Goal: Task Accomplishment & Management: Complete application form

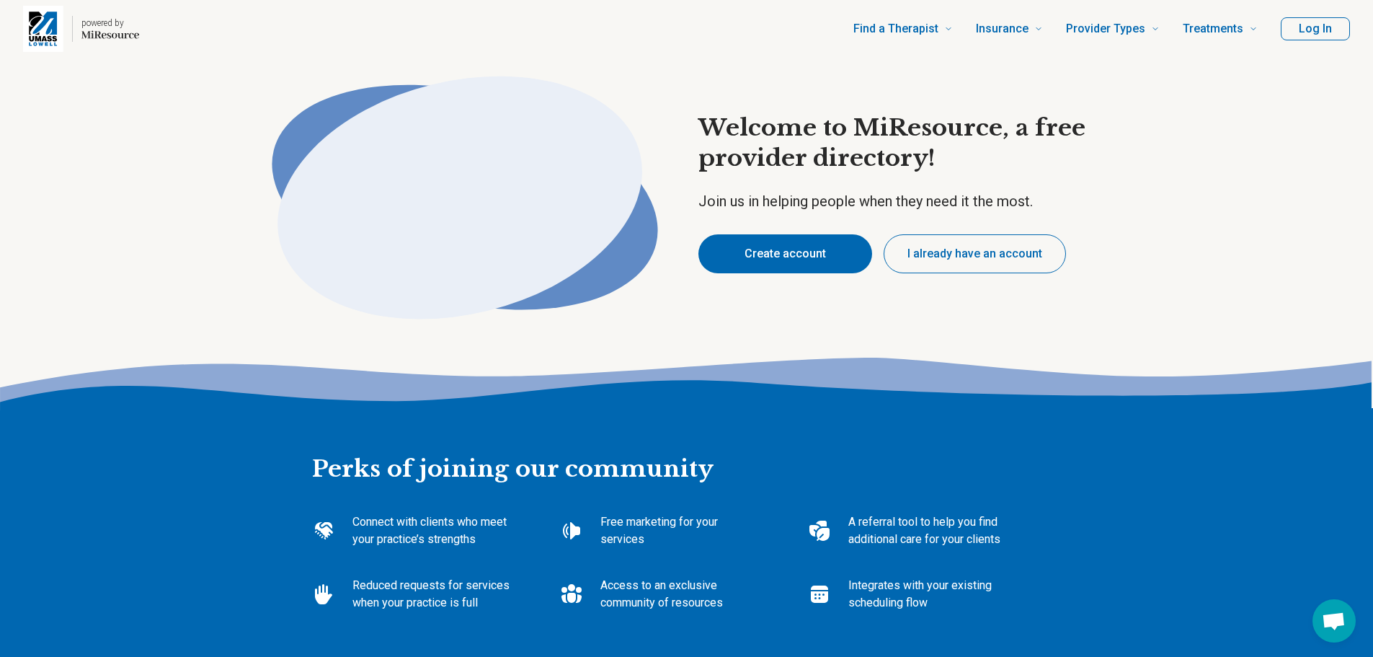
click at [796, 245] on button "Create account" at bounding box center [785, 253] width 174 height 39
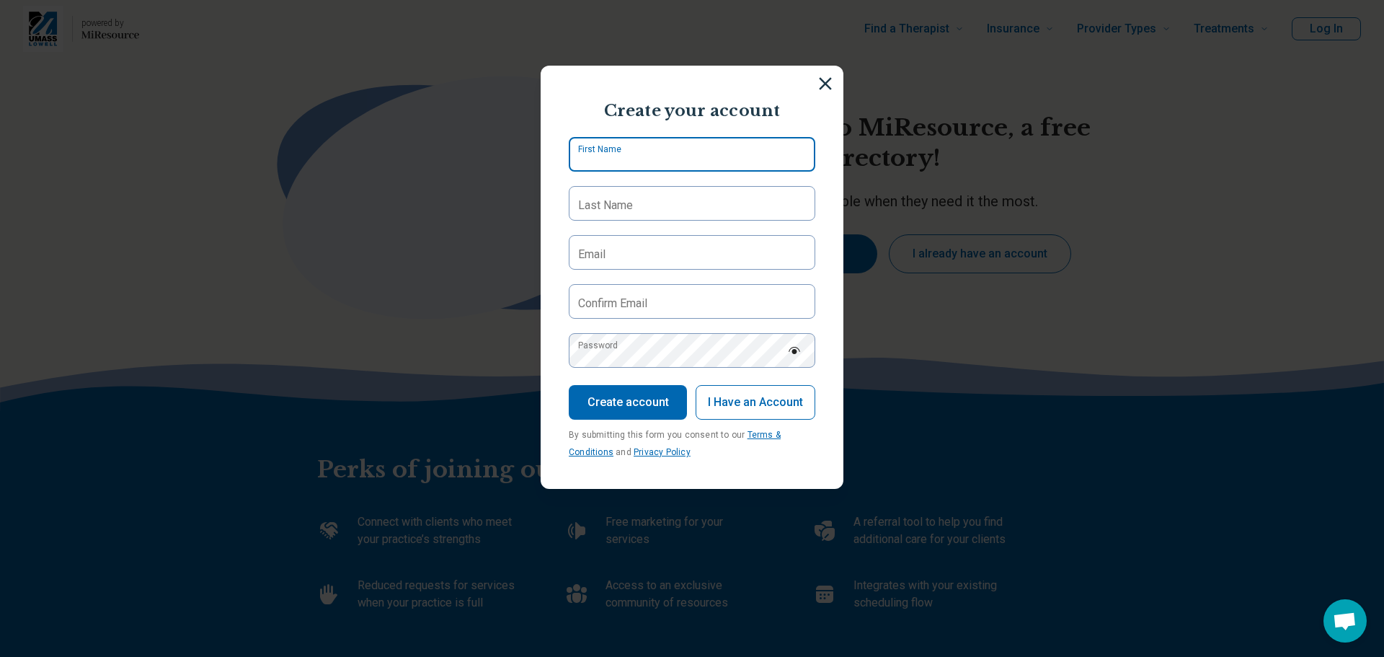
click at [685, 160] on input "First Name" at bounding box center [692, 154] width 246 height 35
type input "*******"
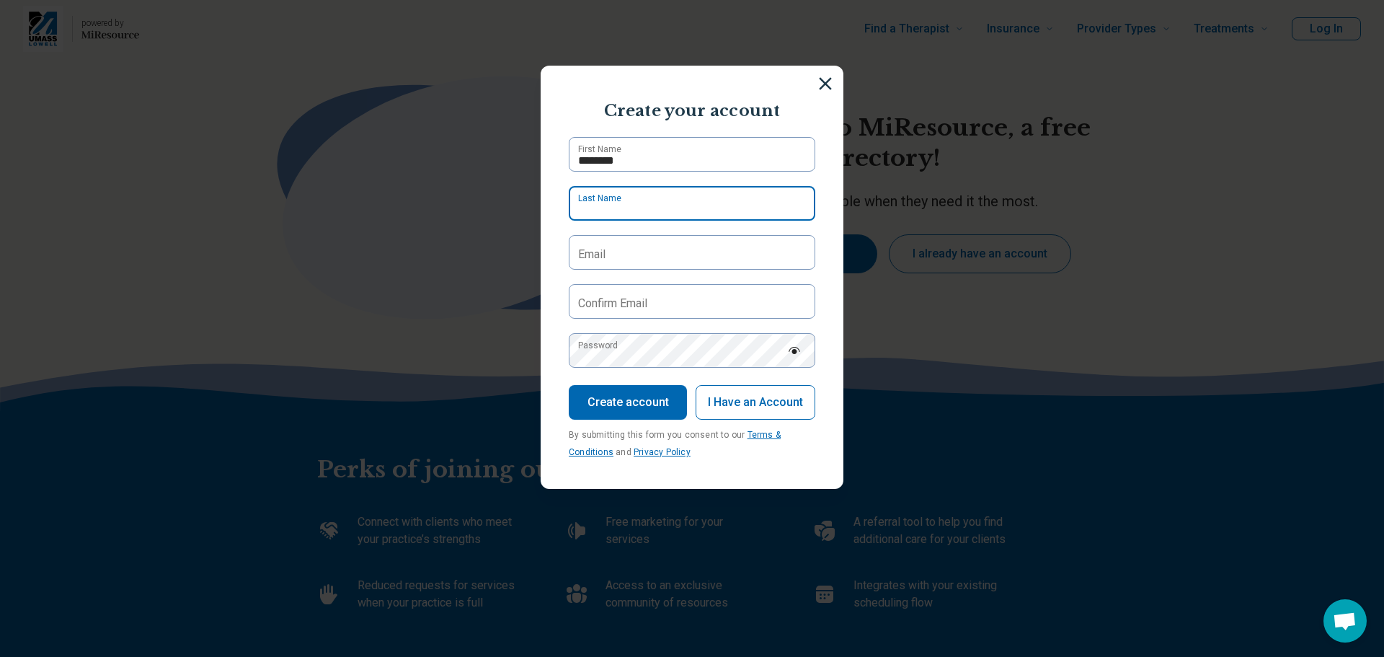
click at [657, 200] on input "Last Name" at bounding box center [692, 203] width 246 height 35
type input "*****"
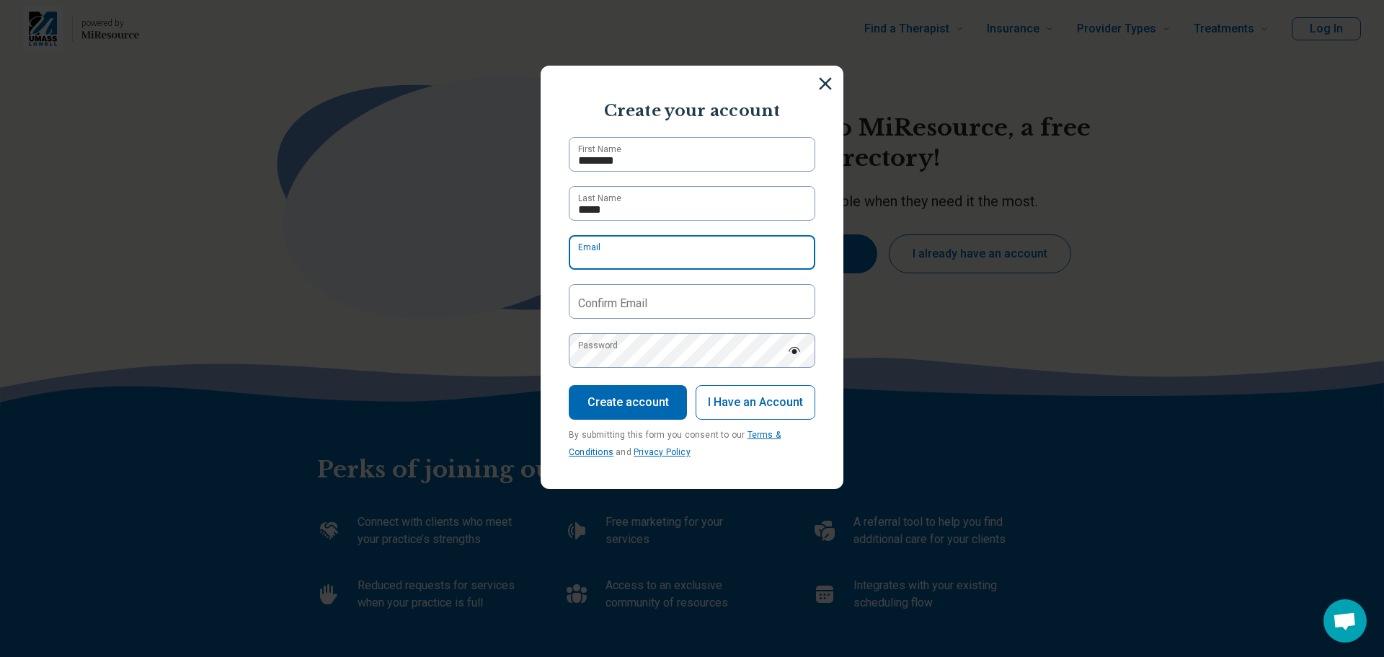
click at [627, 249] on input "Email" at bounding box center [692, 252] width 246 height 35
type input "**********"
click at [626, 308] on label "Confirm Email" at bounding box center [612, 303] width 69 height 17
click at [626, 308] on input "Confirm Email" at bounding box center [692, 301] width 246 height 35
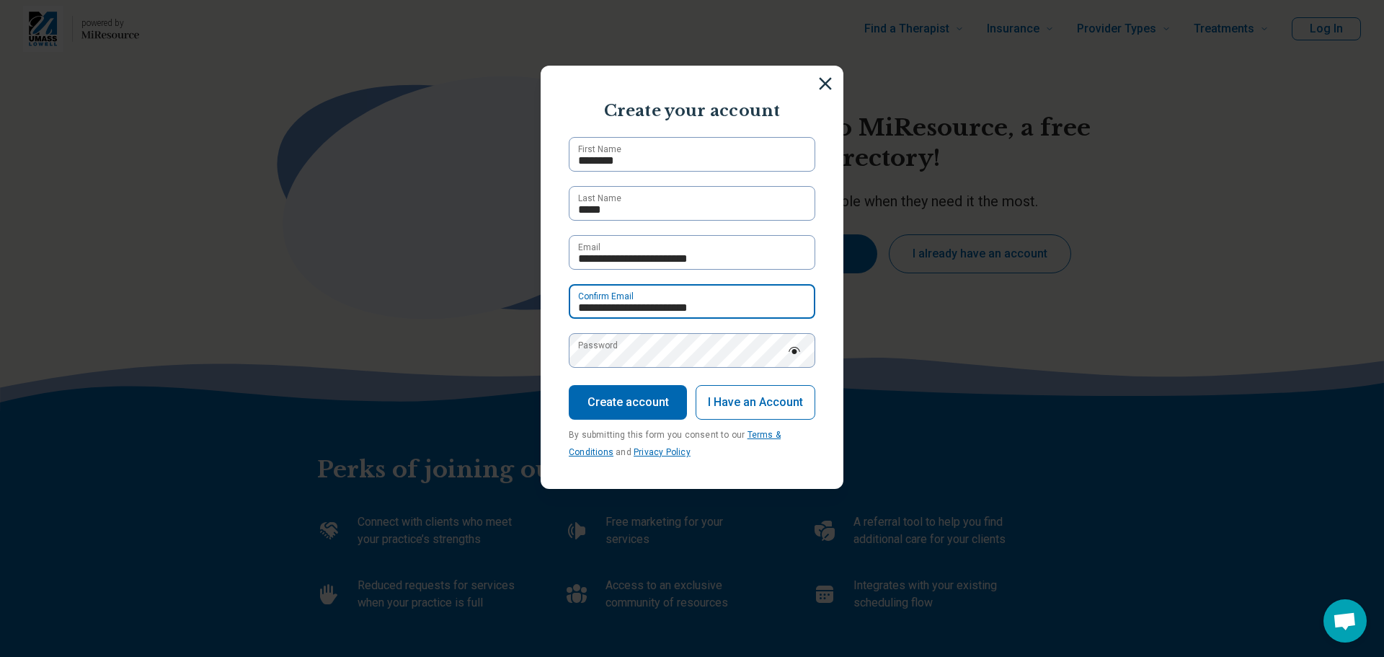
type input "**********"
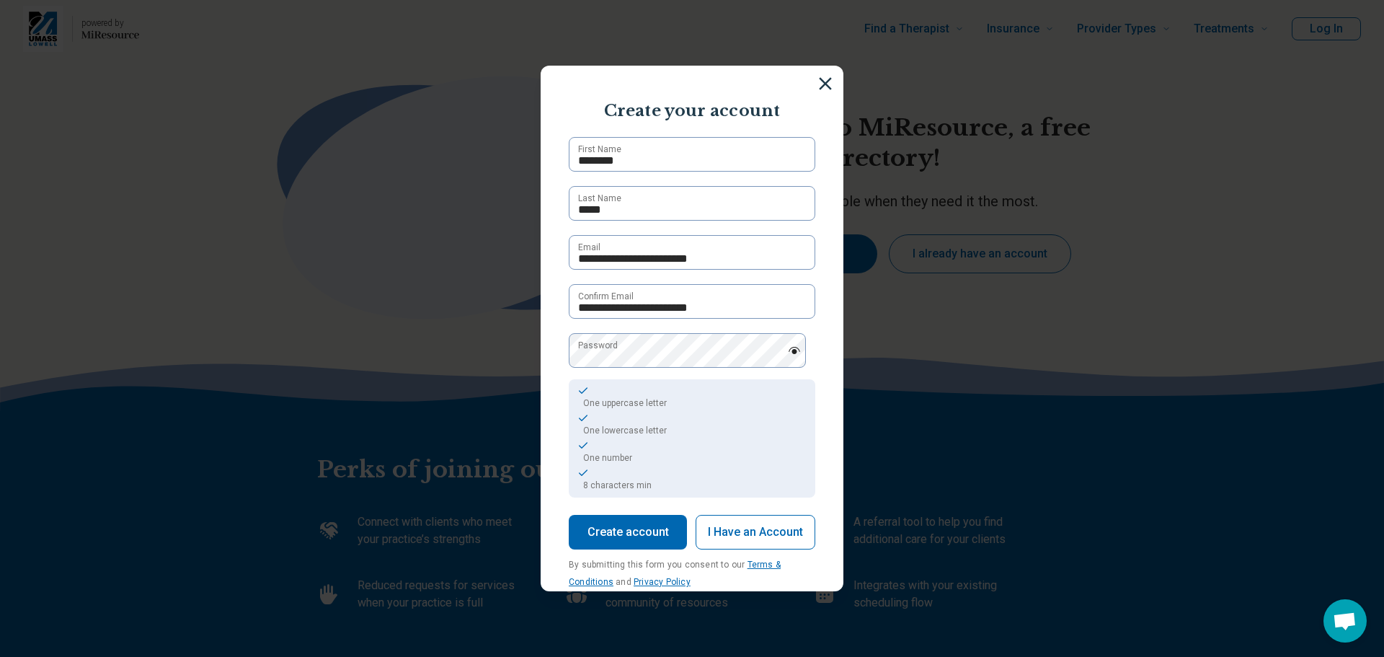
click at [639, 541] on button "Create account" at bounding box center [628, 532] width 118 height 35
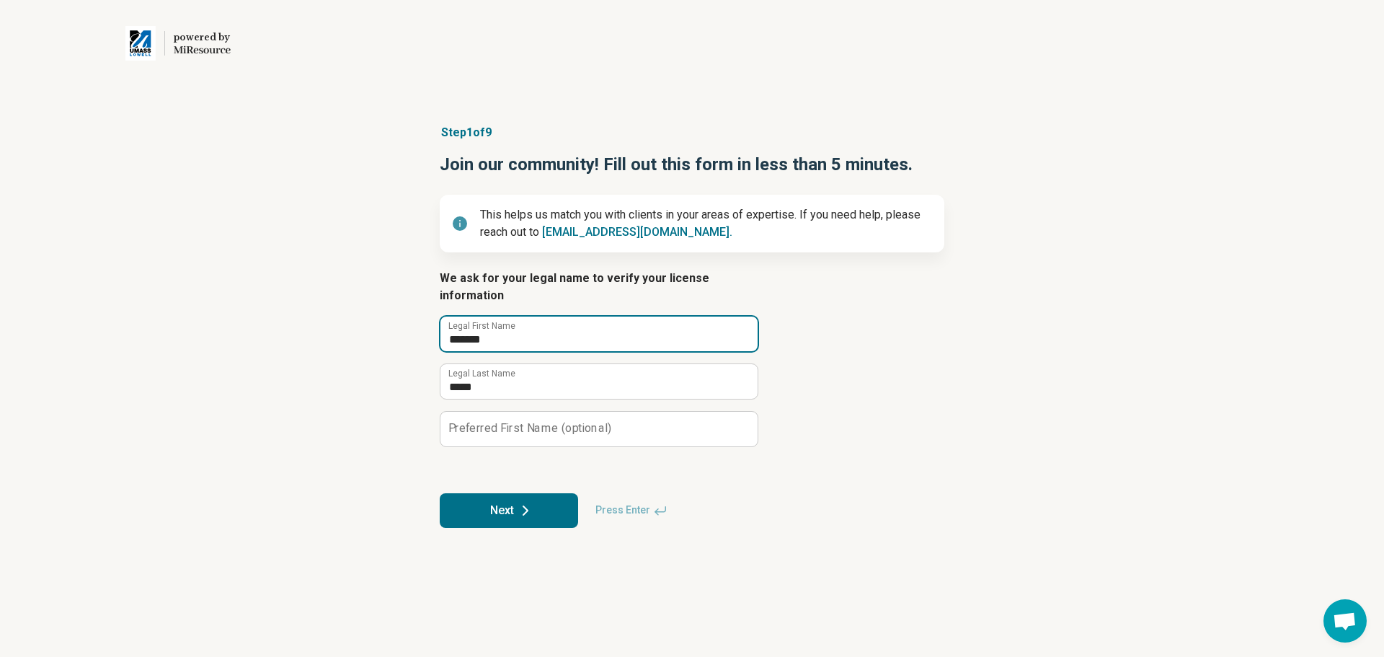
drag, startPoint x: 503, startPoint y: 326, endPoint x: 448, endPoint y: 326, distance: 54.8
click at [448, 326] on input "*******" at bounding box center [598, 333] width 317 height 35
type input "*****"
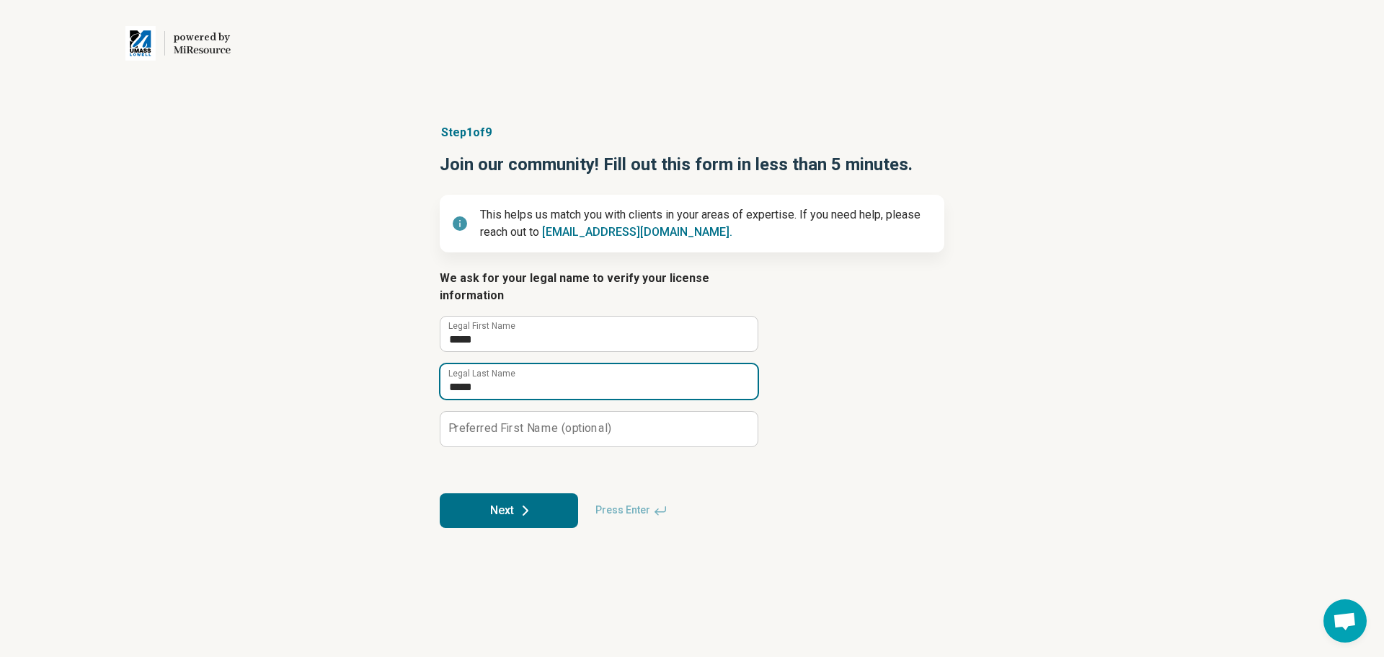
drag, startPoint x: 499, startPoint y: 375, endPoint x: 413, endPoint y: 375, distance: 86.5
click at [413, 375] on div "Step 1 of 9 Join our community! Fill out this form in less than 5 minutes. This…" at bounding box center [692, 325] width 1384 height 461
type input "*********"
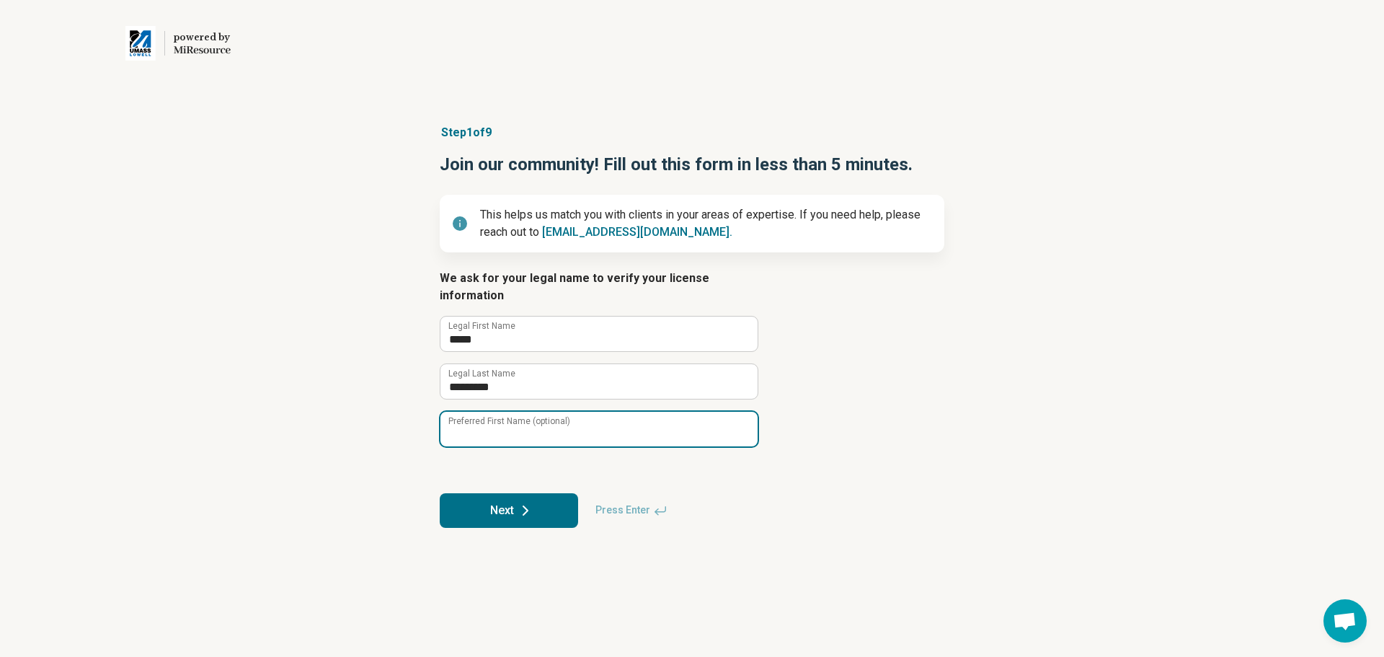
click at [489, 419] on input "Preferred First Name (optional)" at bounding box center [598, 429] width 317 height 35
type input "*****"
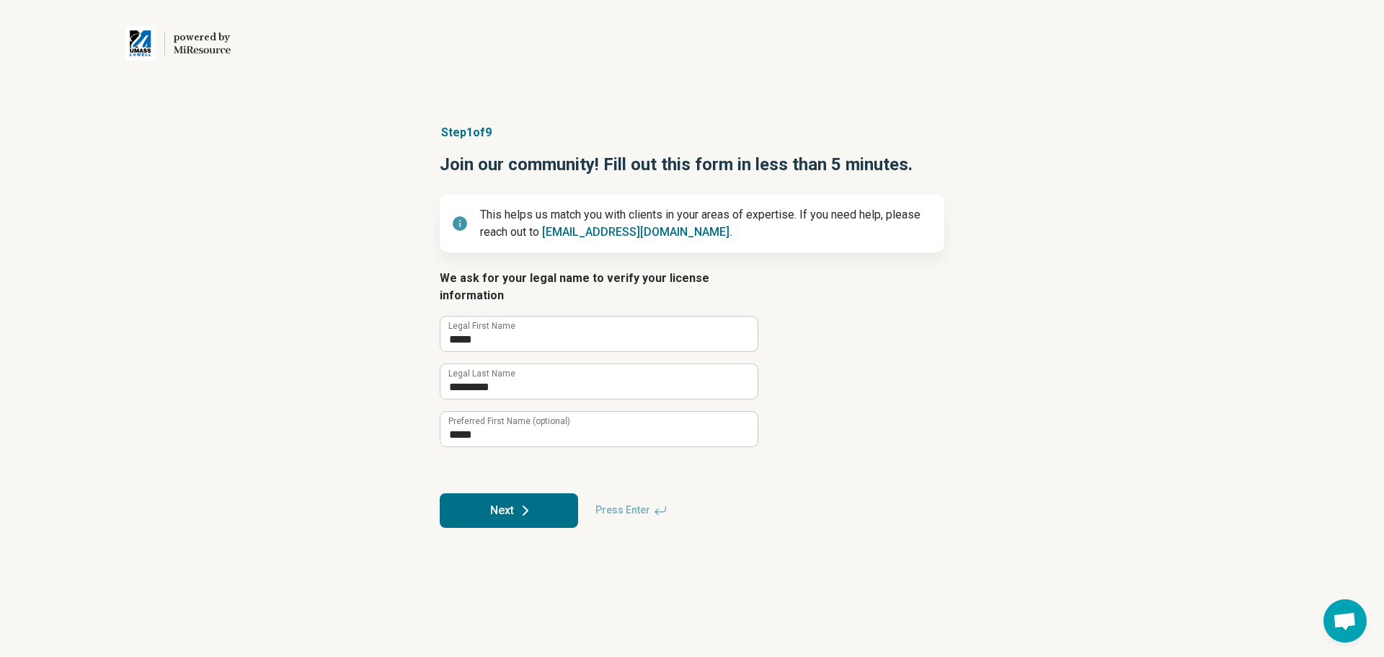
click at [501, 497] on button "Next" at bounding box center [509, 510] width 138 height 35
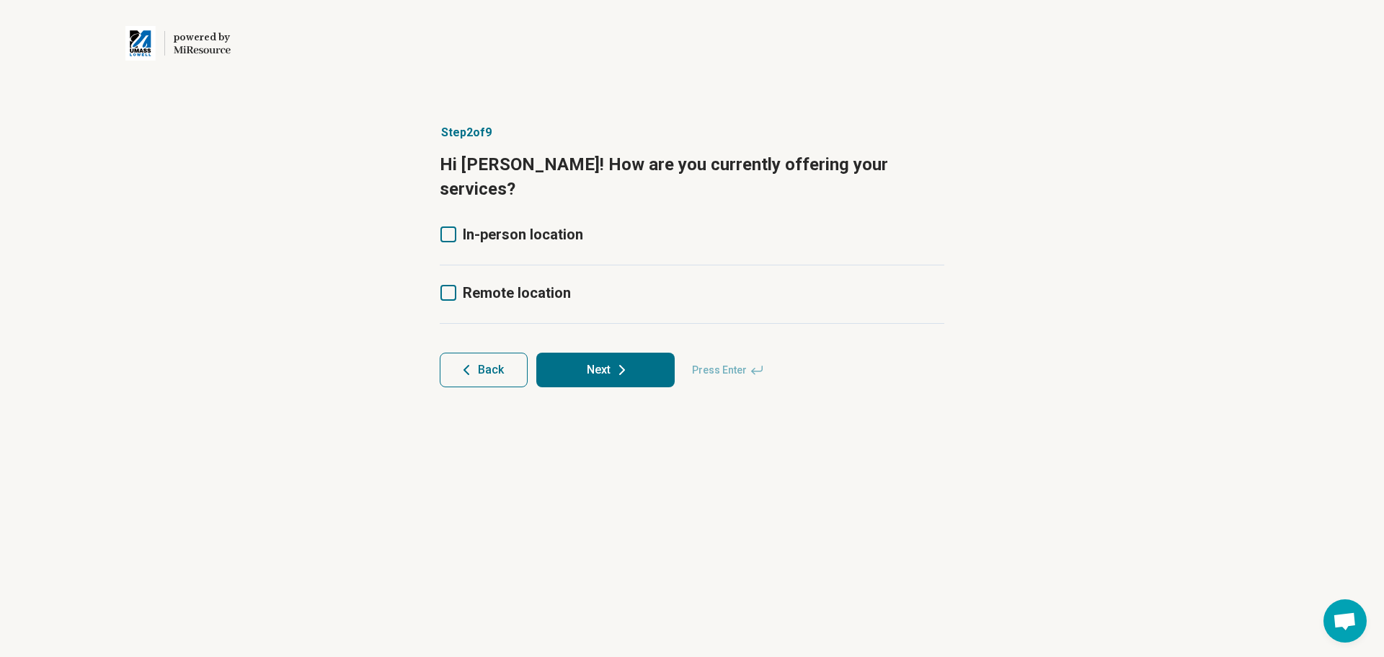
click at [453, 226] on icon at bounding box center [448, 234] width 16 height 16
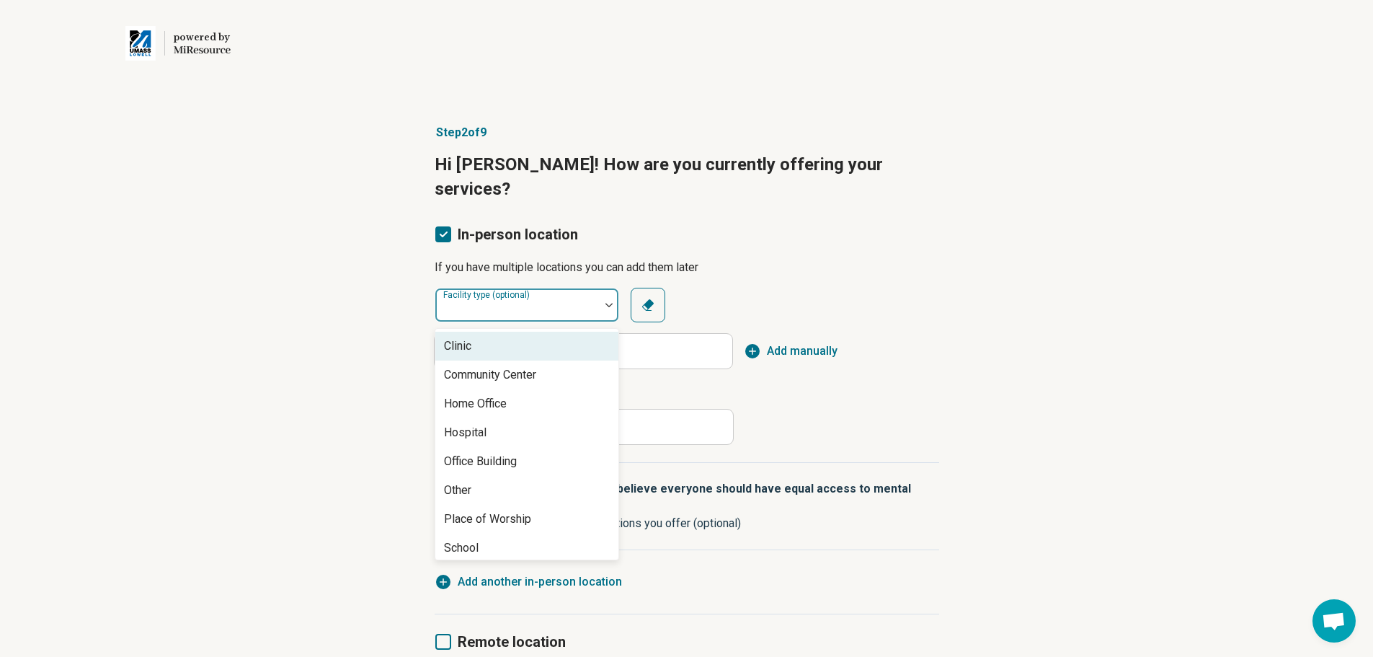
click at [519, 288] on div "Facility type (optional)" at bounding box center [527, 305] width 185 height 35
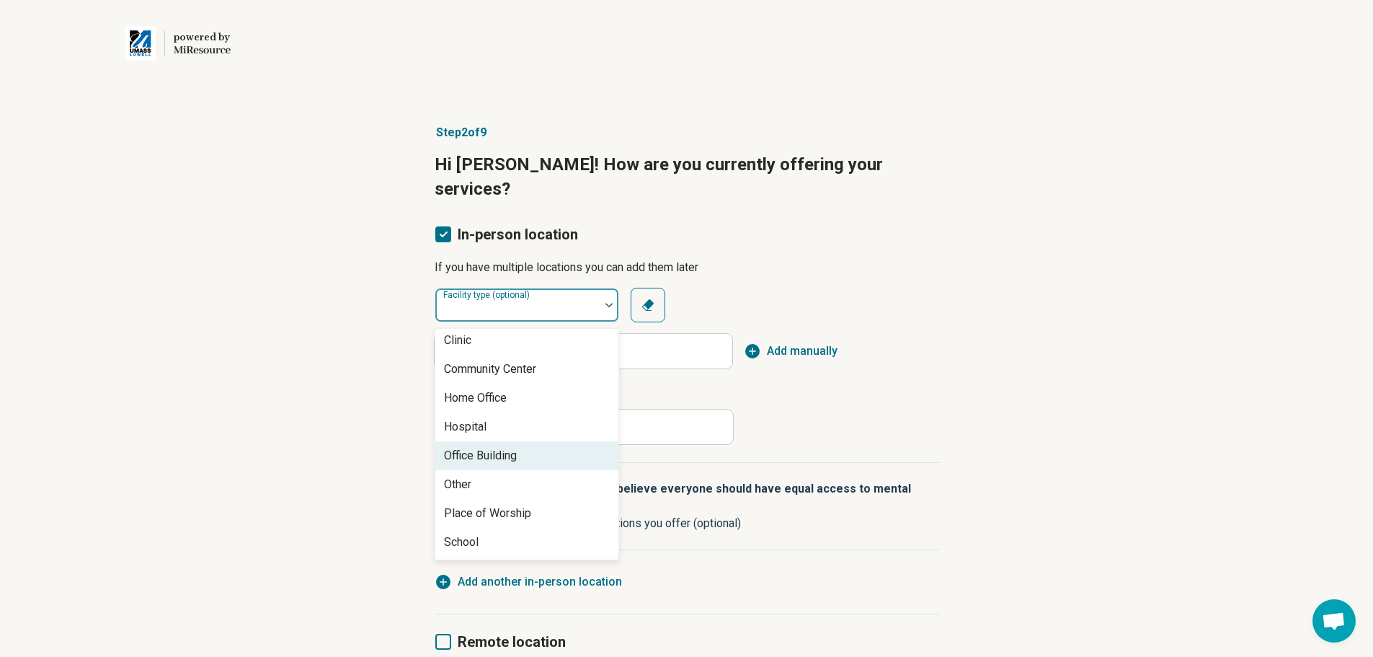
click at [468, 447] on div "Office Building" at bounding box center [480, 455] width 73 height 17
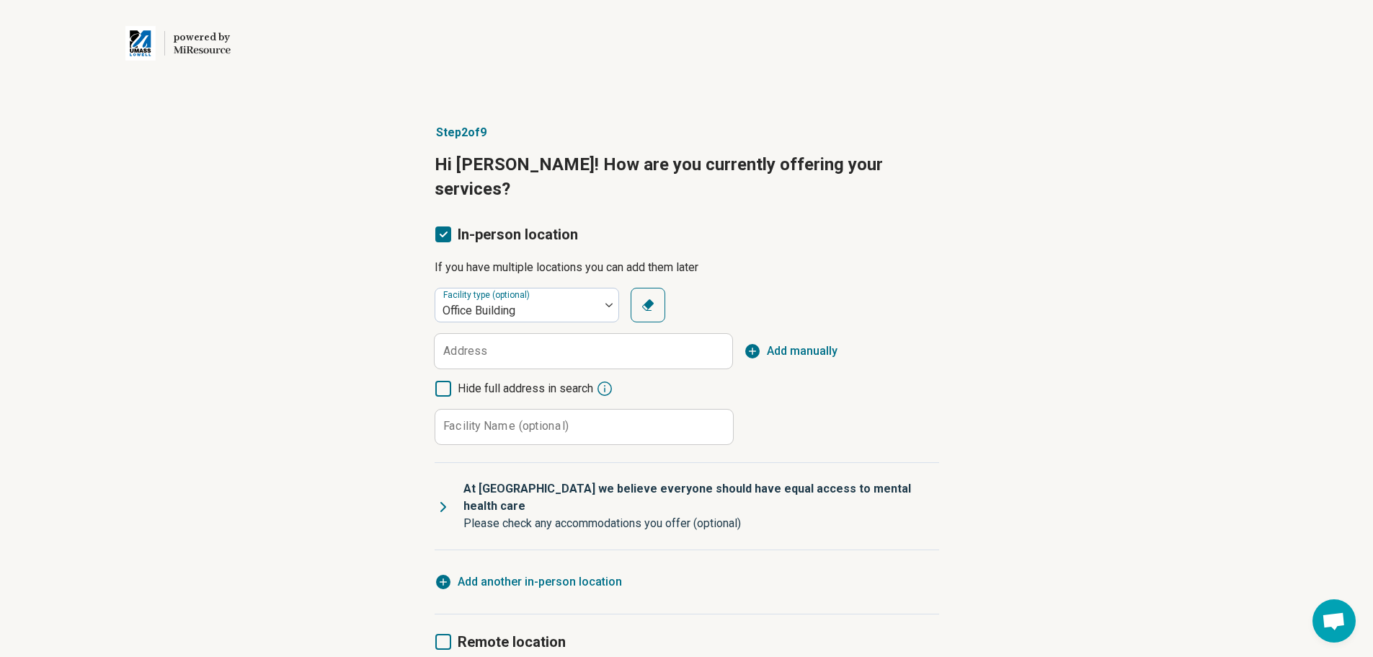
click at [461, 345] on label "Address" at bounding box center [465, 351] width 44 height 12
click at [461, 334] on input "Address" at bounding box center [584, 351] width 298 height 35
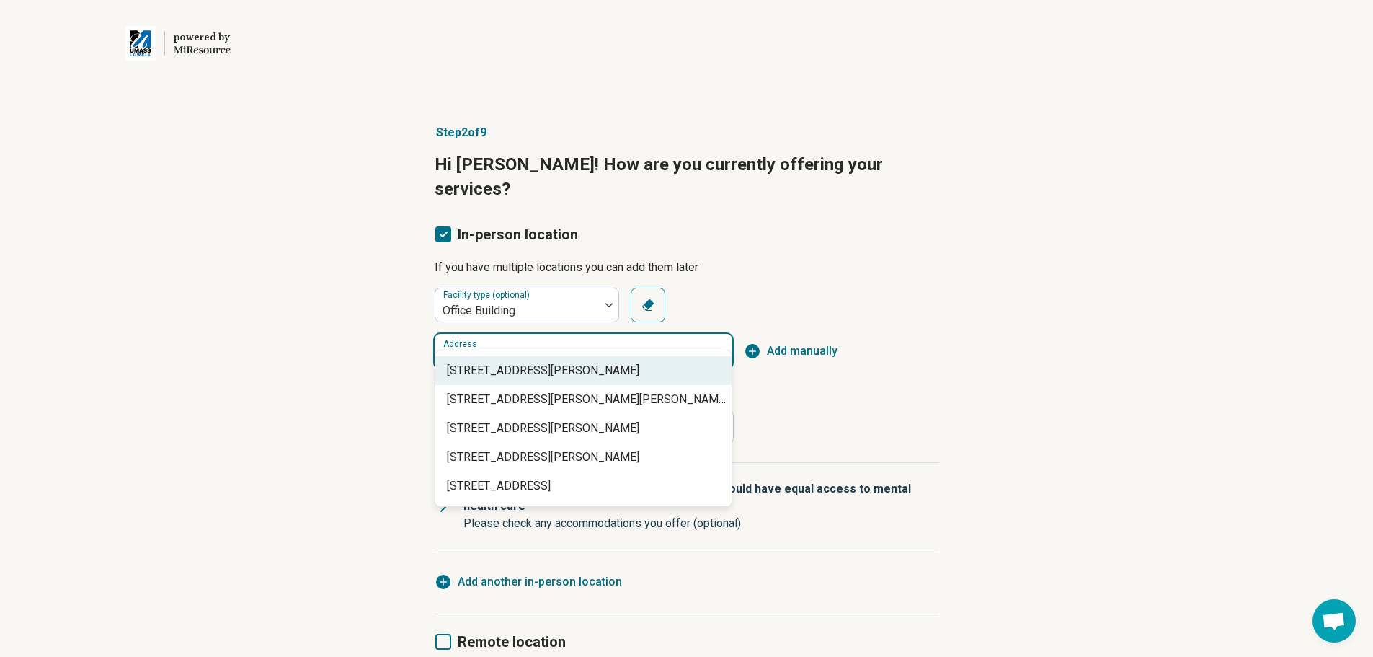
click at [477, 367] on span "21 George Street, Lowell, MA" at bounding box center [586, 370] width 279 height 17
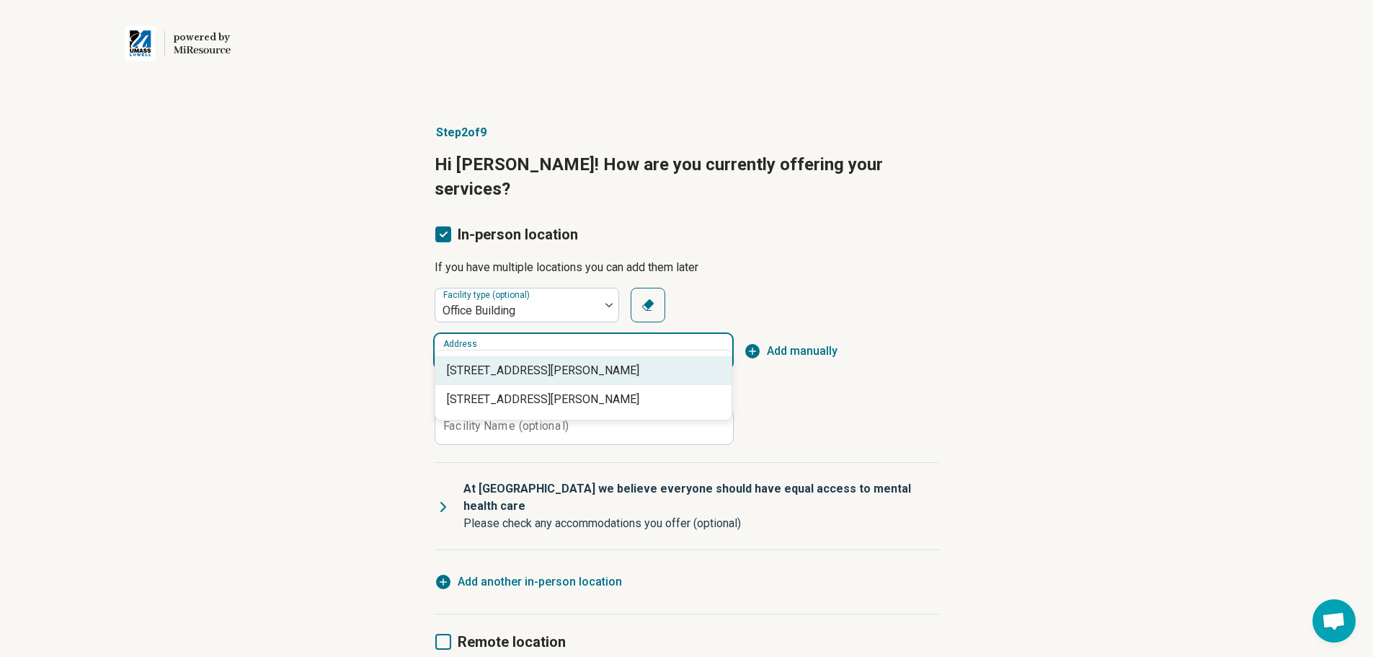
click at [564, 374] on span "21 George Street suite 203, Lowell, MA" at bounding box center [586, 370] width 279 height 17
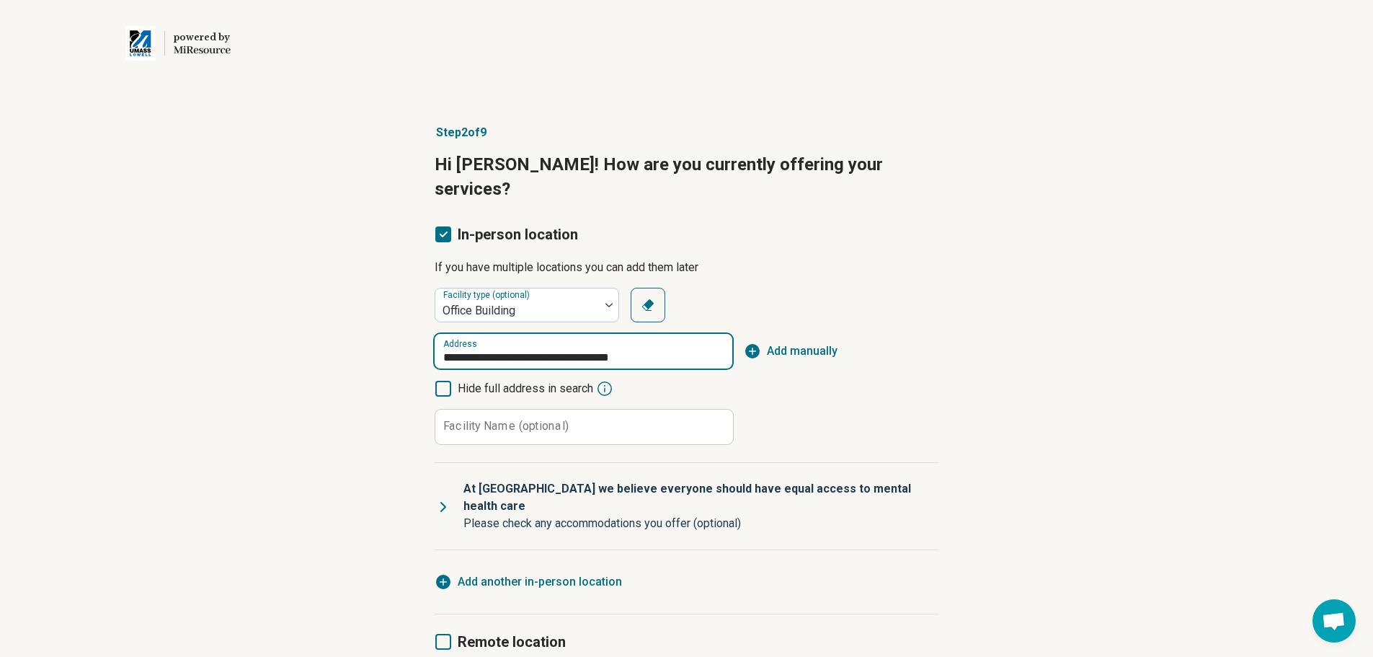
type input "**********"
click at [479, 420] on label "Facility Name (optional)" at bounding box center [505, 426] width 125 height 12
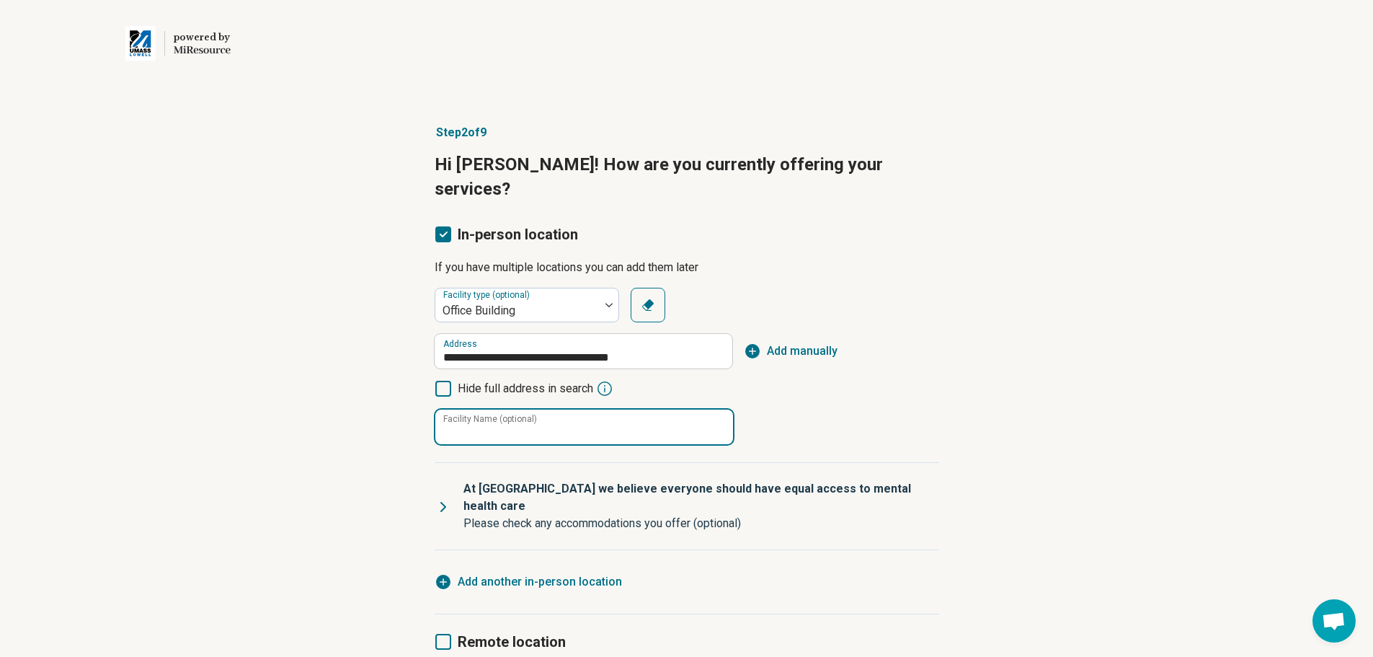
click at [479, 409] on input "Facility Name (optional)" at bounding box center [584, 426] width 298 height 35
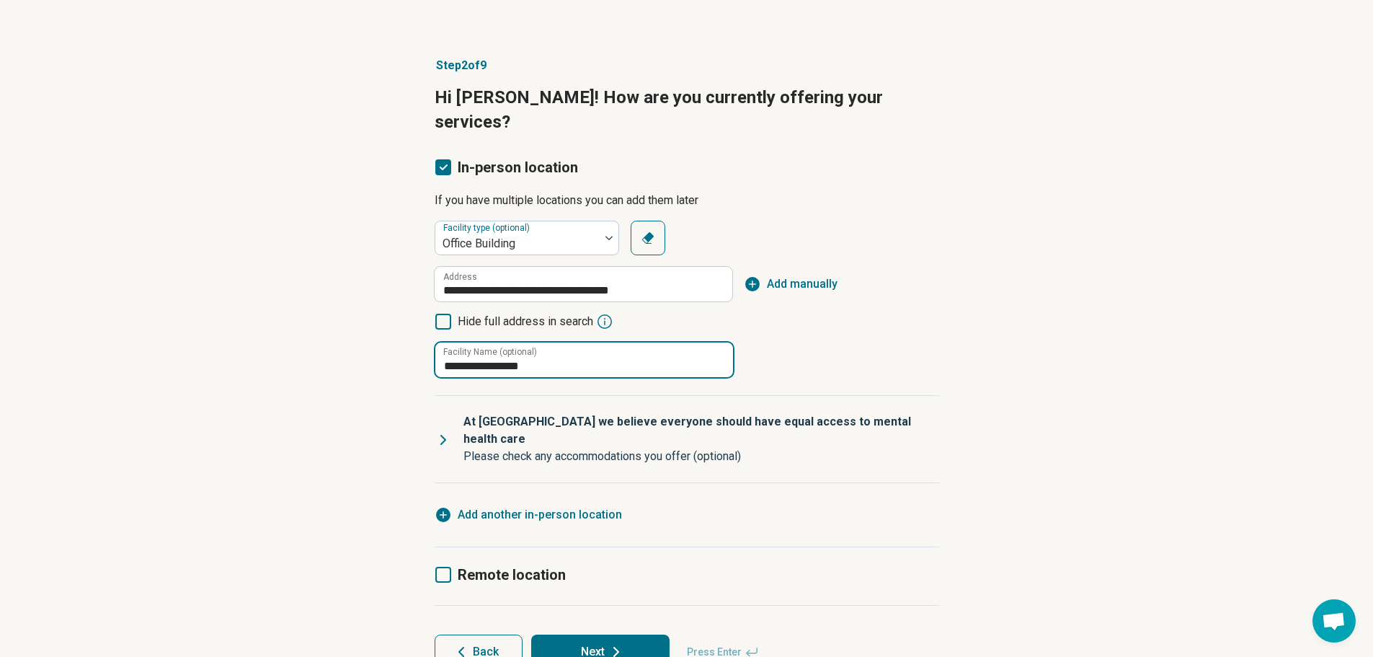
type input "**********"
click at [630, 634] on button "Next" at bounding box center [600, 651] width 138 height 35
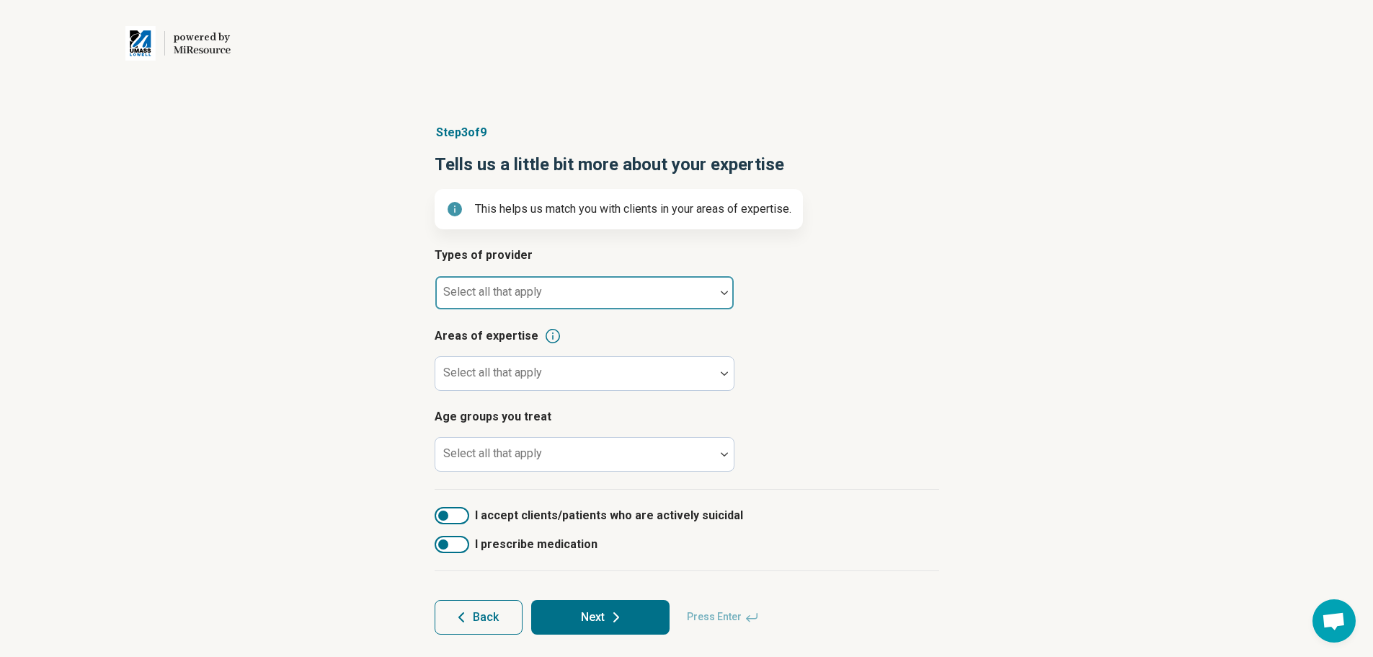
click at [492, 294] on div "Select all that apply" at bounding box center [585, 292] width 300 height 35
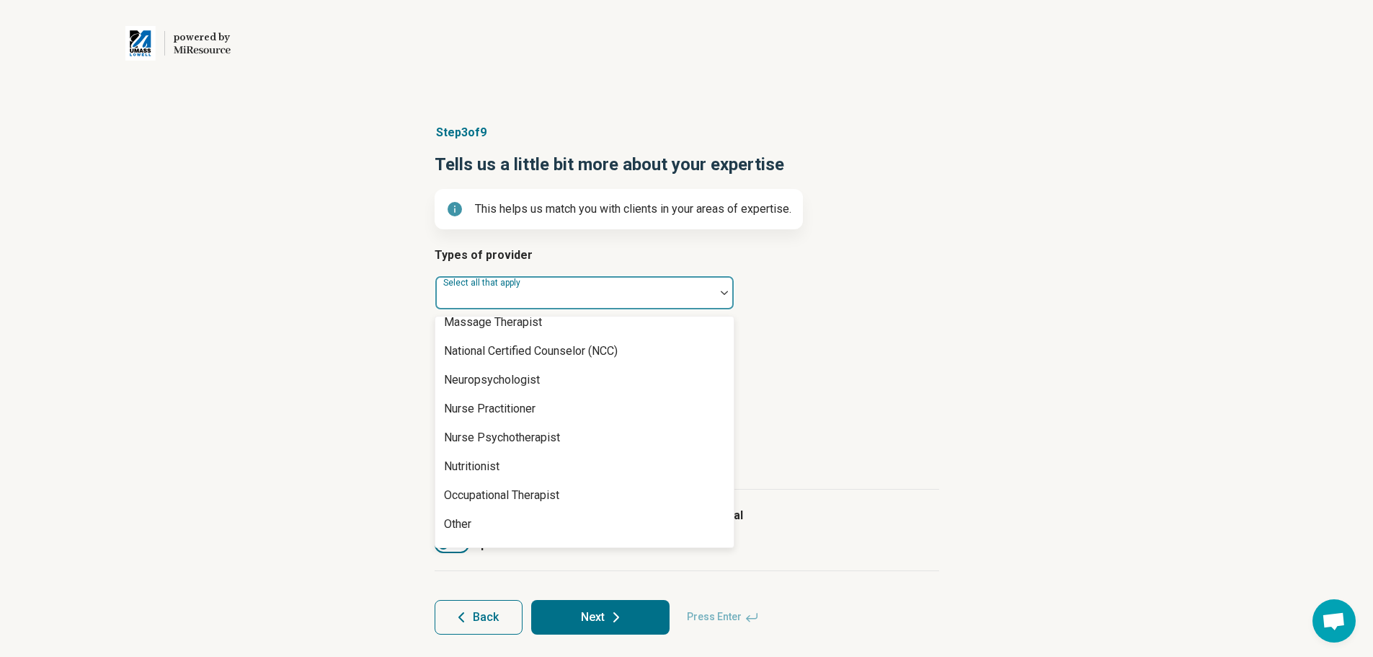
scroll to position [1369, 0]
click at [495, 406] on div "Nurse Practitioner" at bounding box center [490, 405] width 92 height 17
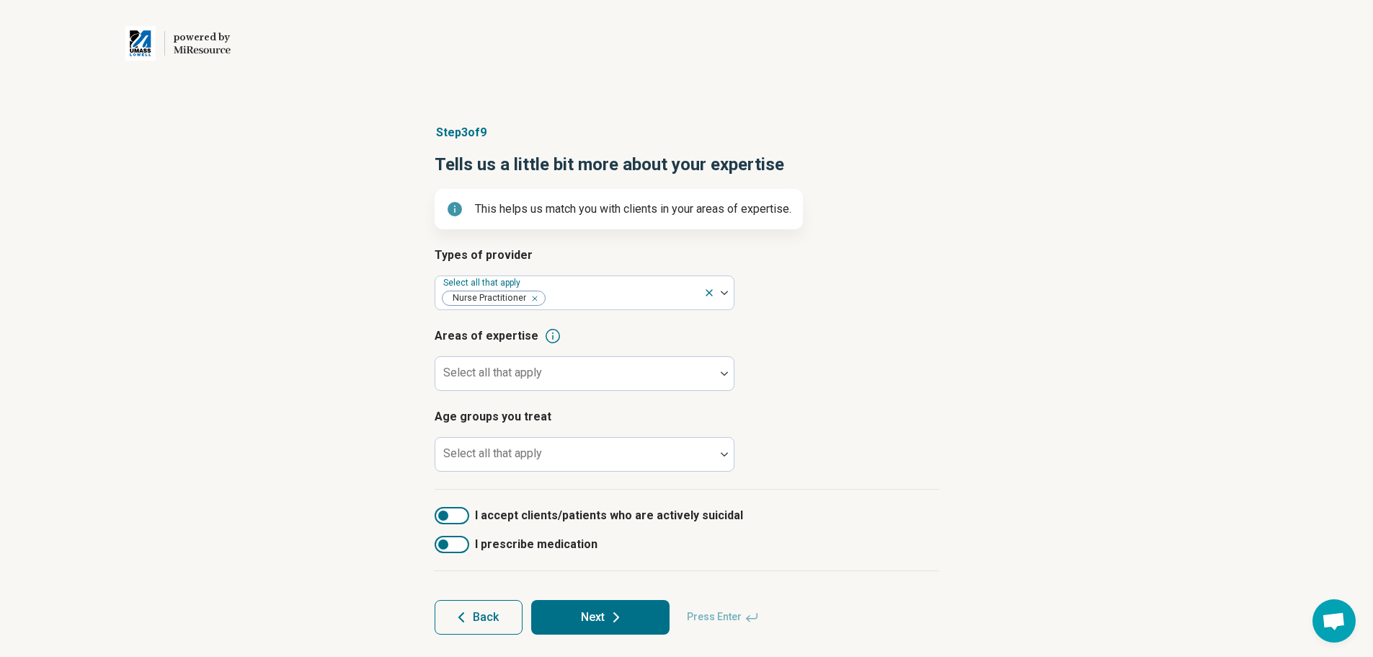
click at [388, 401] on div "Step 3 of 9 Tells us a little bit more about your expertise This helps us match…" at bounding box center [686, 379] width 1373 height 568
click at [453, 383] on div at bounding box center [575, 379] width 268 height 20
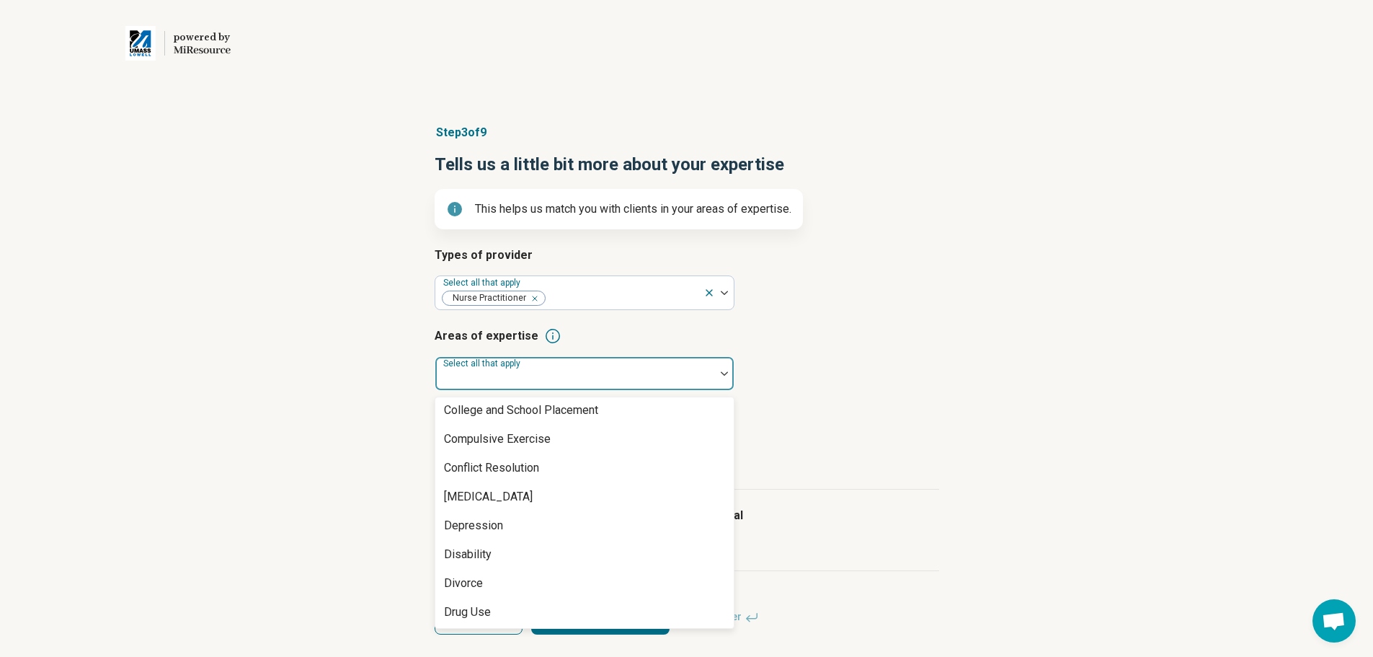
scroll to position [712, 0]
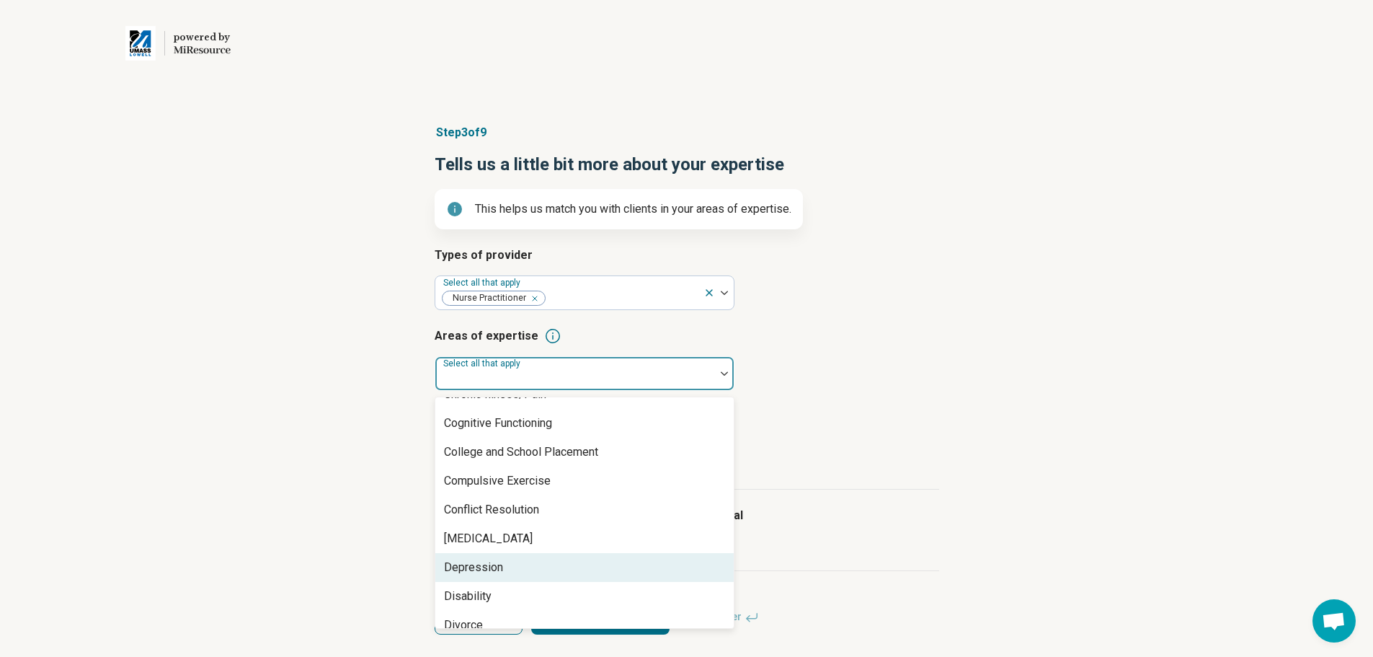
click at [477, 559] on div "Depression" at bounding box center [473, 567] width 59 height 17
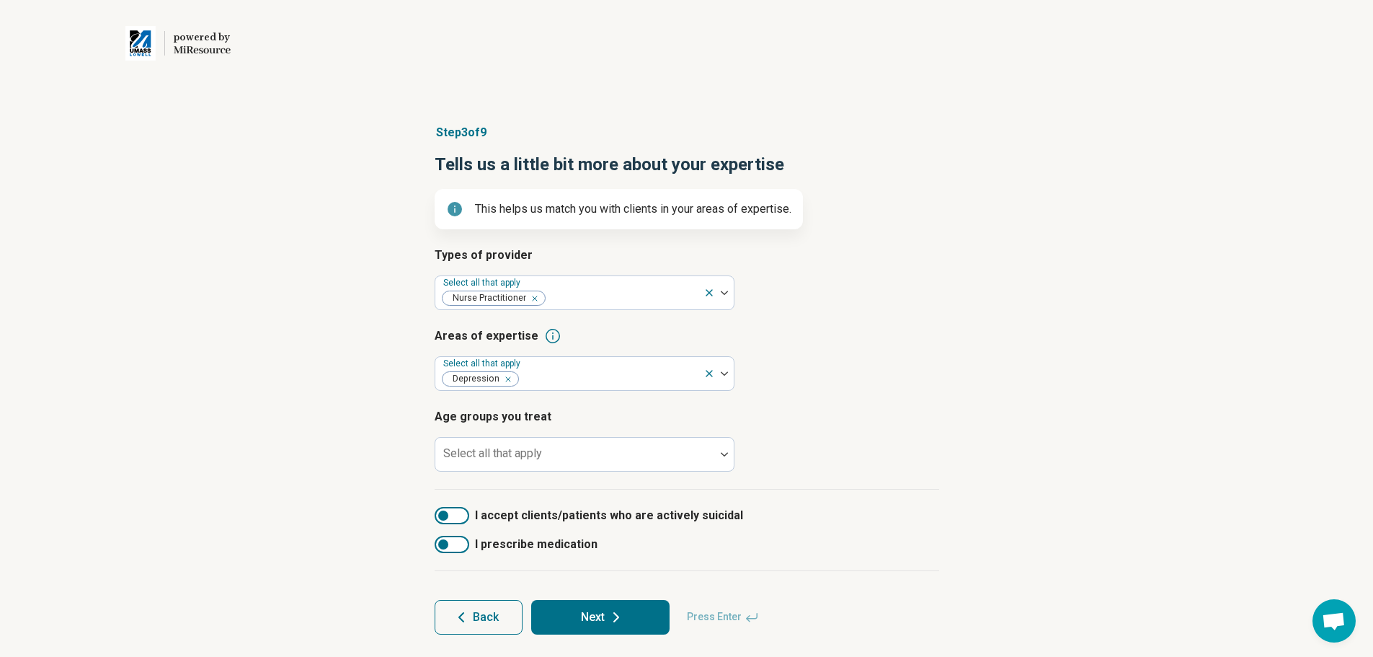
click at [386, 510] on div "Step 3 of 9 Tells us a little bit more about your expertise This helps us match…" at bounding box center [686, 379] width 1373 height 568
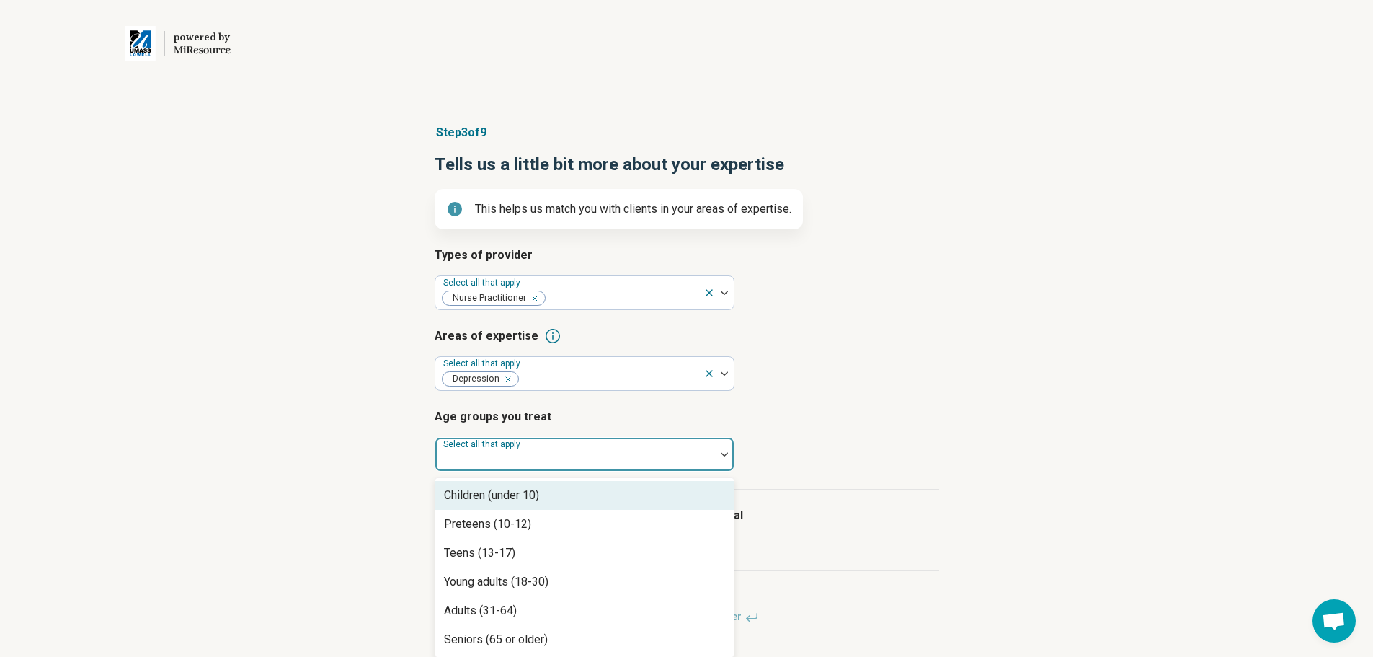
click at [485, 455] on div "Select all that apply" at bounding box center [585, 454] width 300 height 35
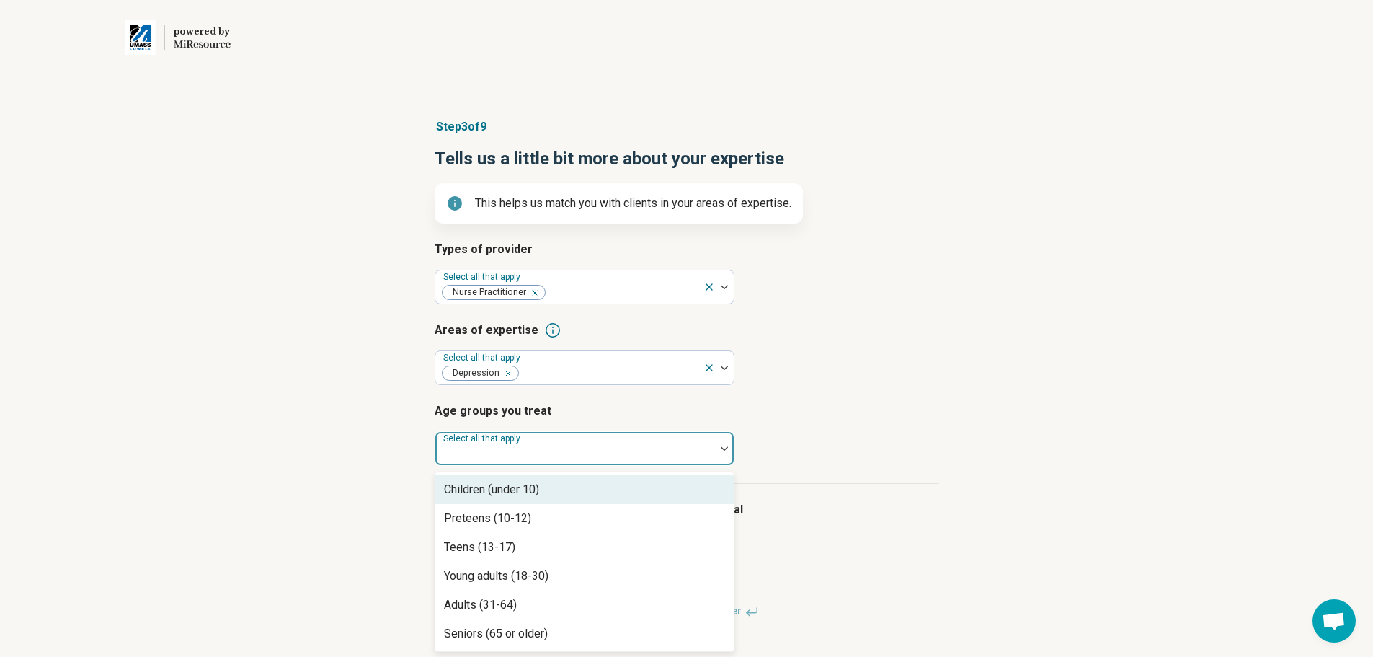
scroll to position [6, 0]
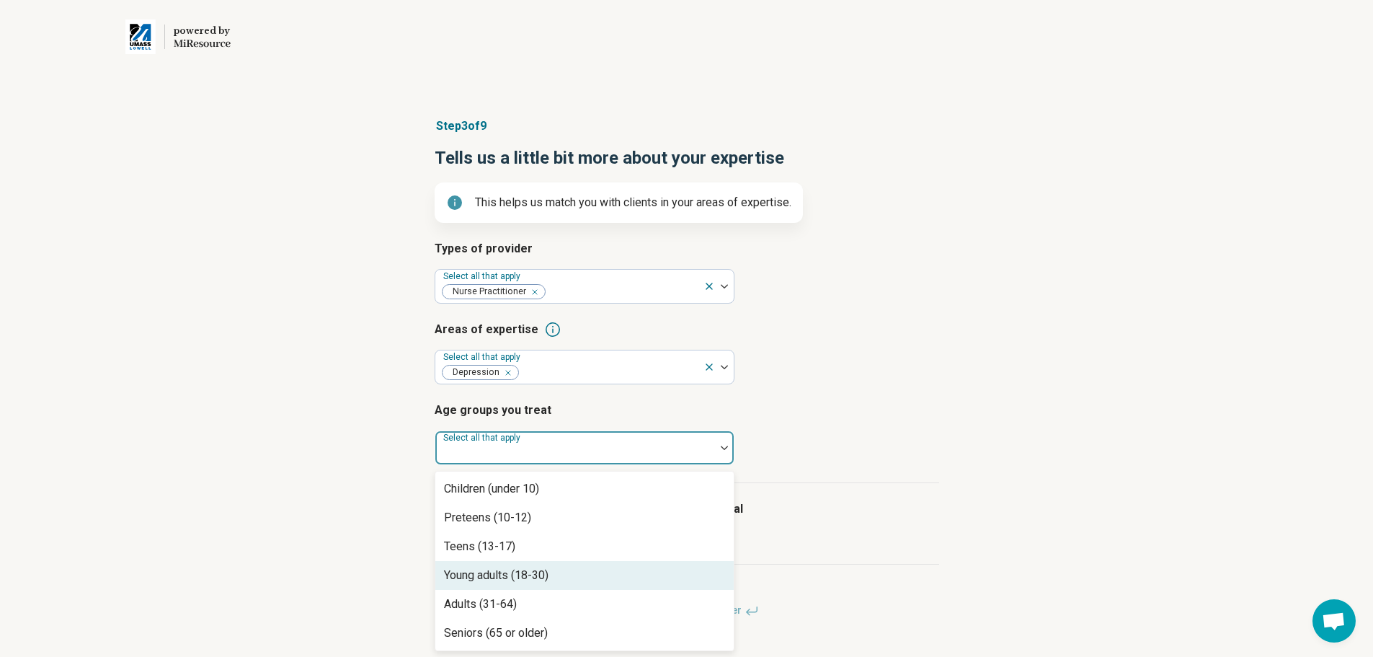
click at [492, 572] on div "Young adults (18-30)" at bounding box center [496, 574] width 105 height 17
click at [492, 572] on div "Adults (31-64)" at bounding box center [480, 574] width 73 height 17
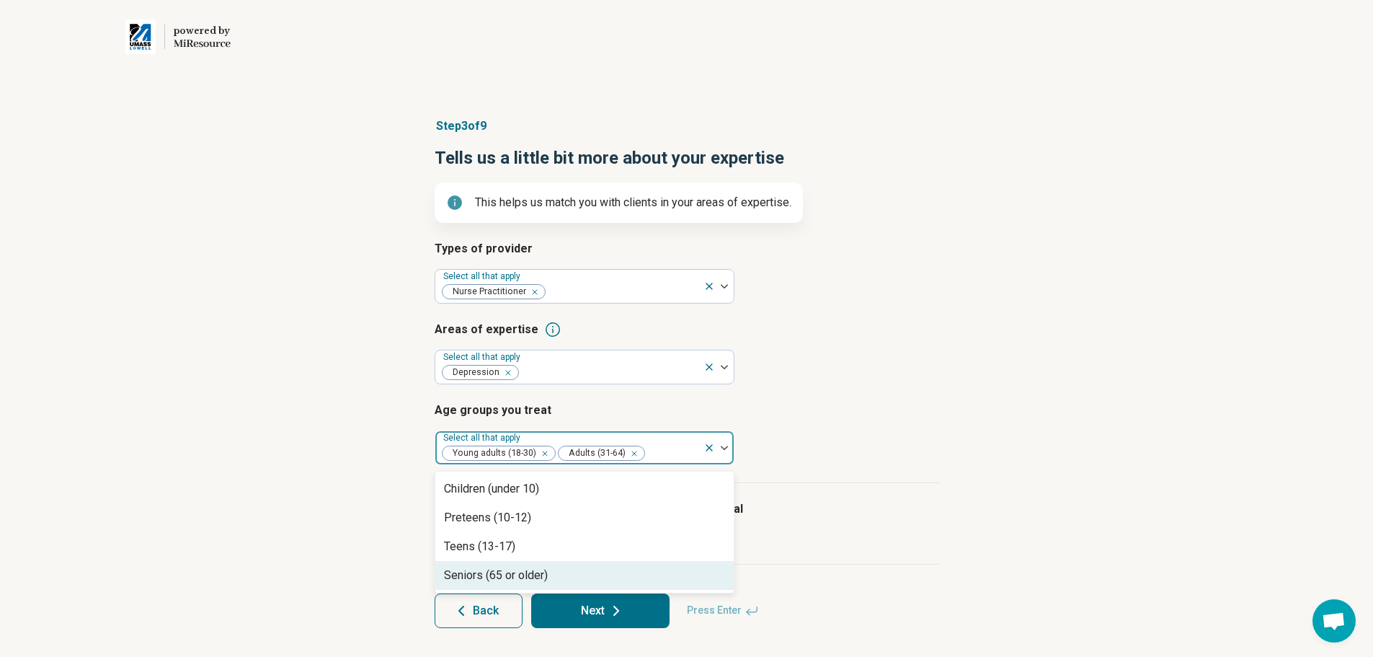
click at [492, 572] on div "Seniors (65 or older)" at bounding box center [496, 574] width 104 height 17
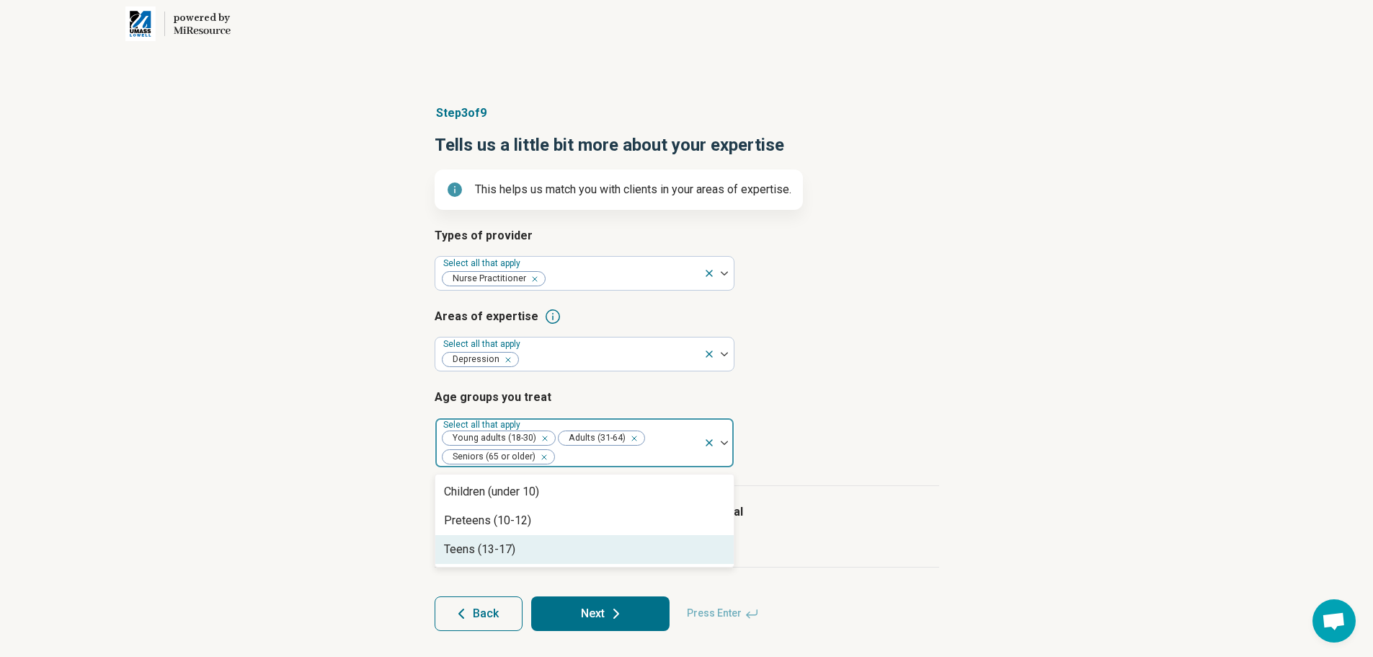
scroll to position [22, 0]
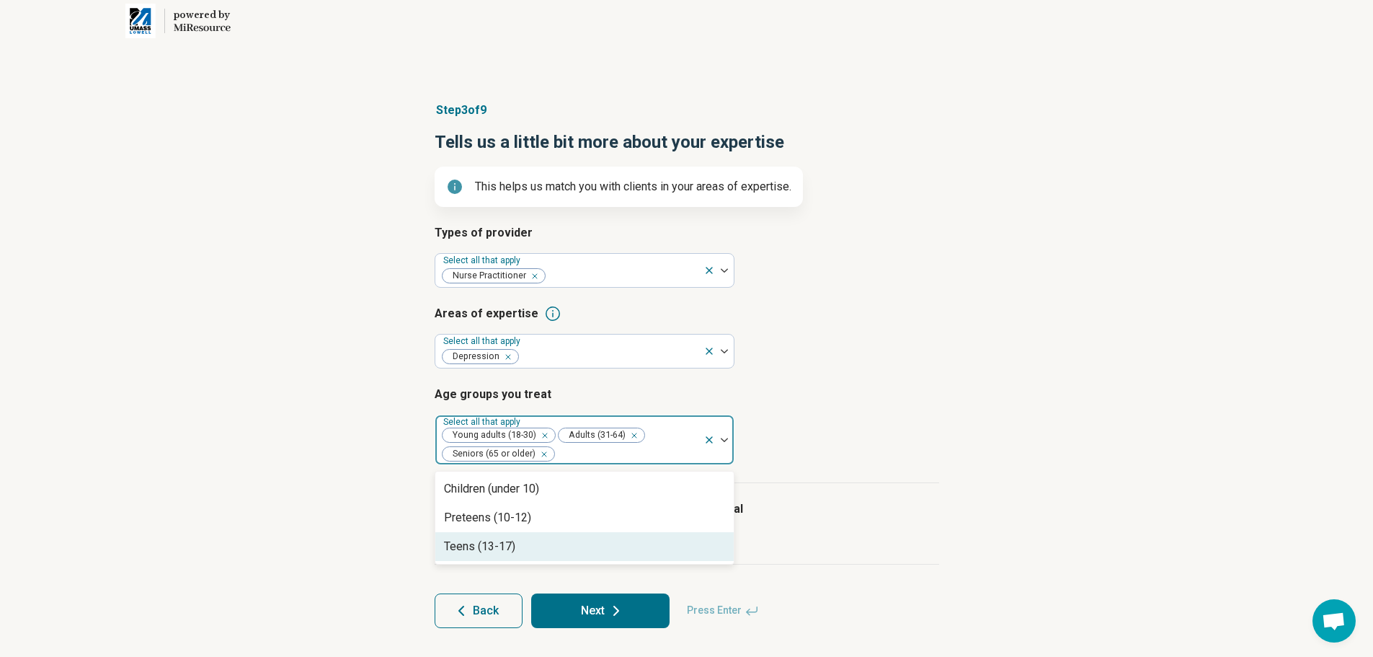
click at [587, 607] on button "Next" at bounding box center [600, 610] width 138 height 35
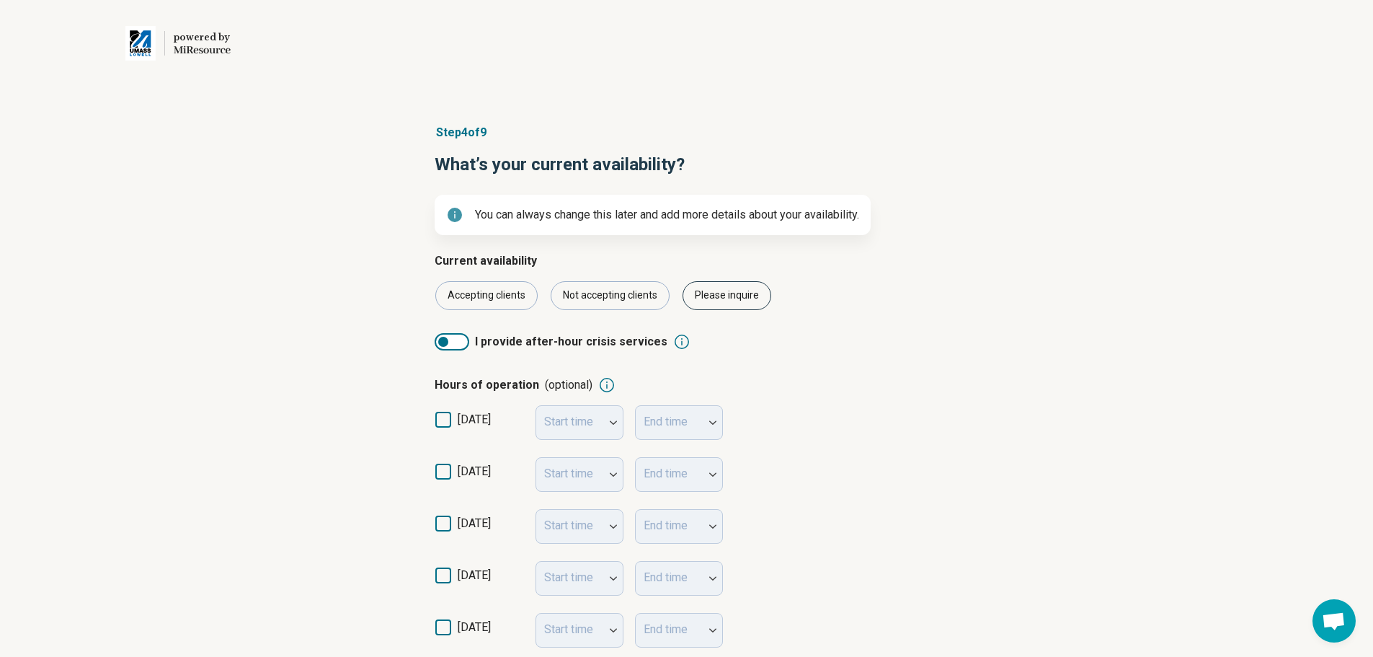
click at [743, 294] on div "Please inquire" at bounding box center [727, 295] width 89 height 29
click at [489, 286] on div "Accepting clients" at bounding box center [486, 295] width 102 height 29
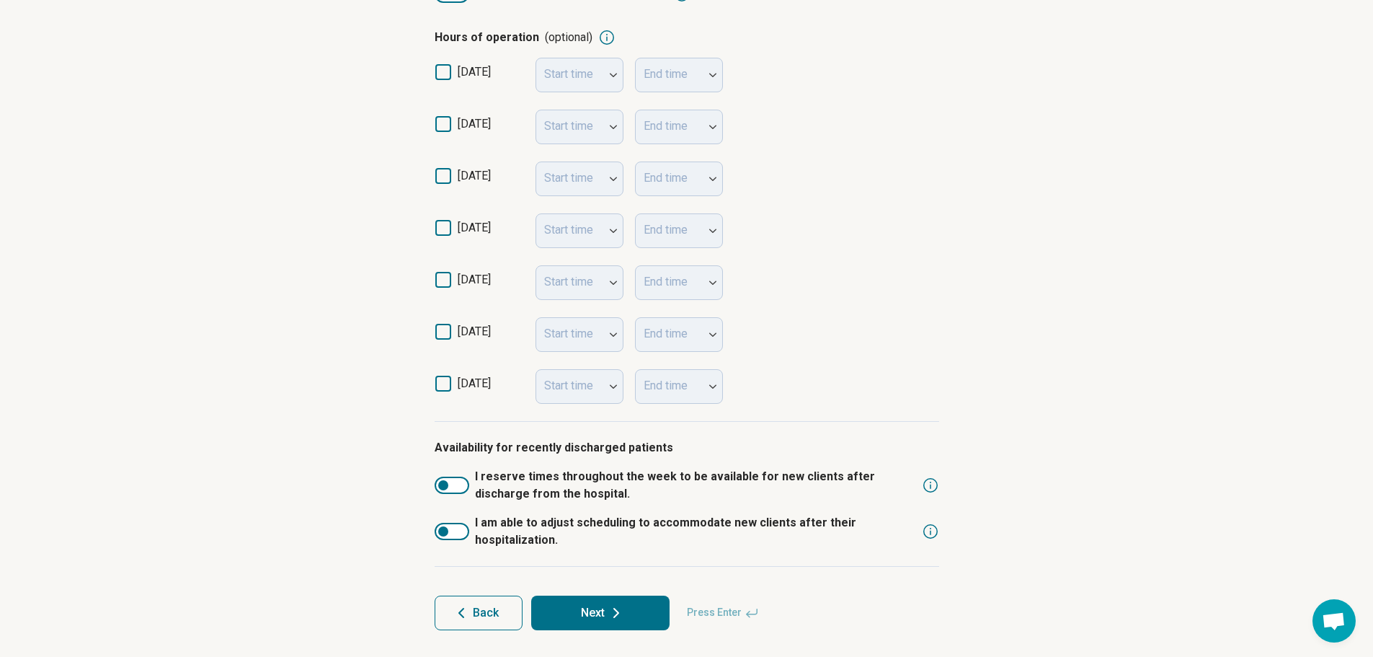
scroll to position [350, 0]
click at [443, 177] on icon at bounding box center [443, 174] width 16 height 16
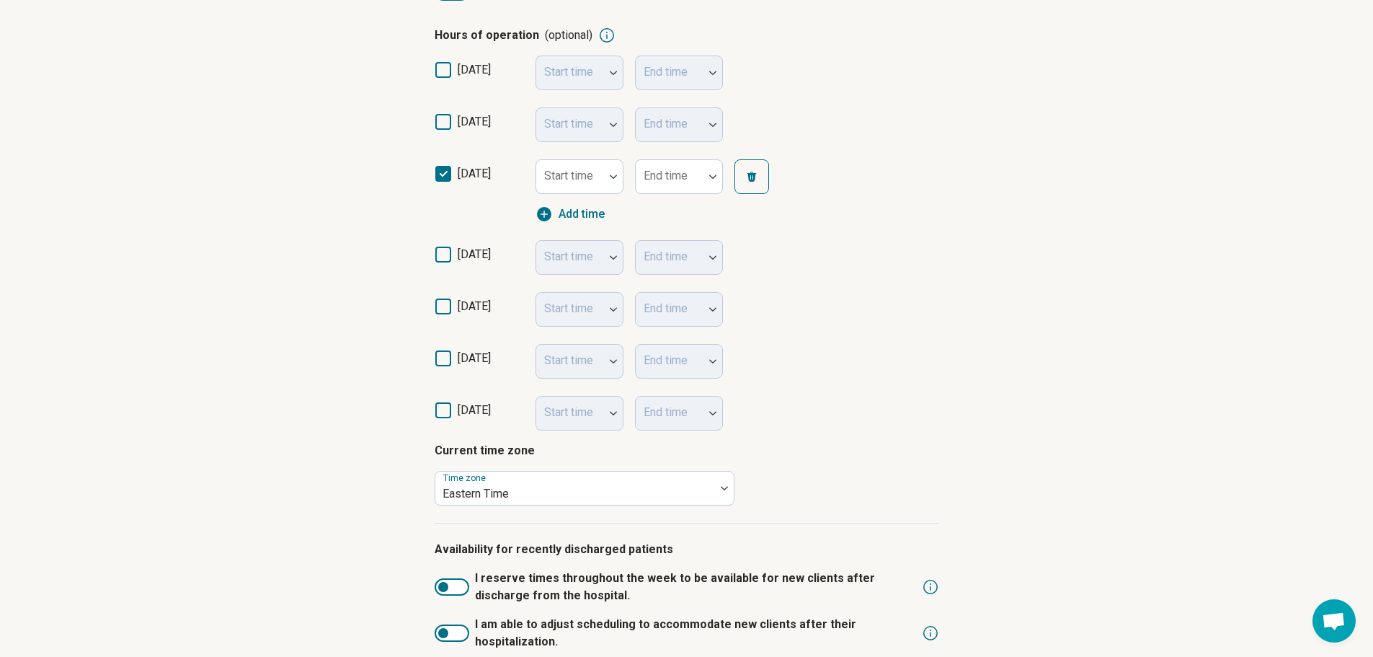
scroll to position [7, 0]
click at [581, 175] on div "Start time" at bounding box center [579, 176] width 88 height 35
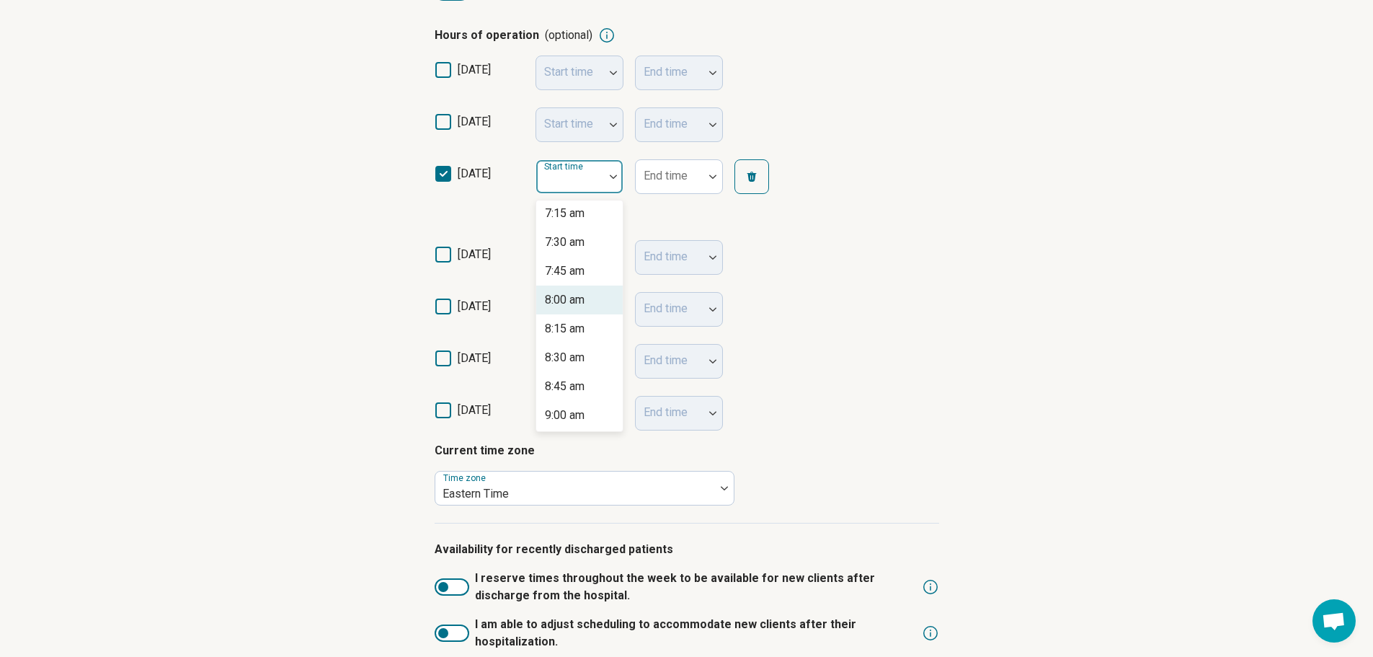
scroll to position [865, 0]
click at [543, 396] on div "9:00 am" at bounding box center [579, 390] width 86 height 29
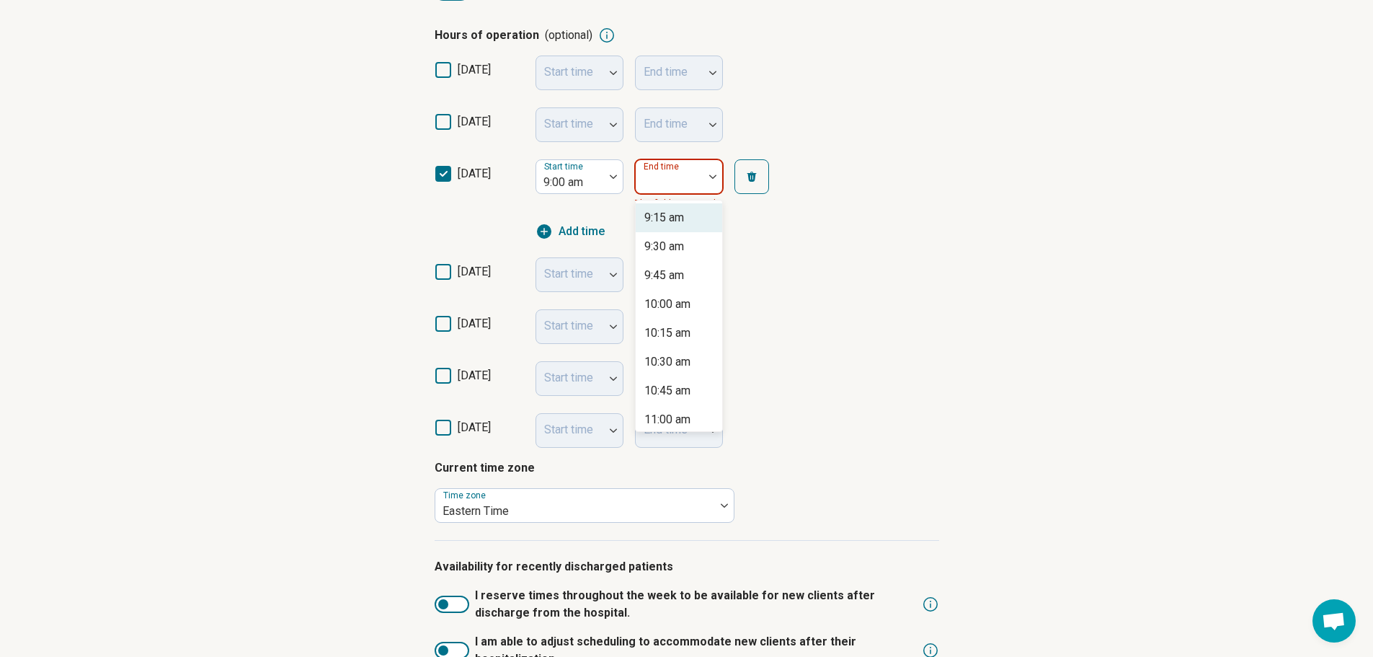
click at [664, 173] on div "End time" at bounding box center [679, 176] width 88 height 35
click at [656, 357] on div "6:00 pm" at bounding box center [664, 361] width 40 height 17
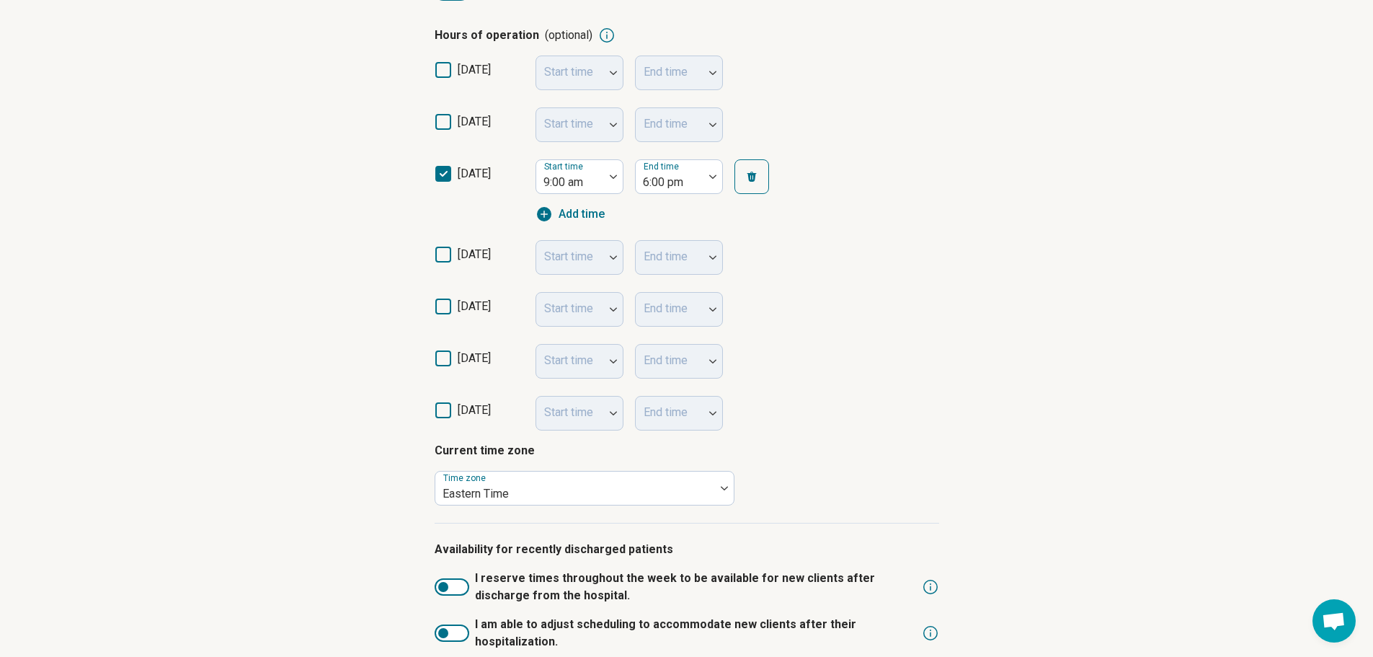
click at [445, 254] on icon at bounding box center [443, 254] width 16 height 16
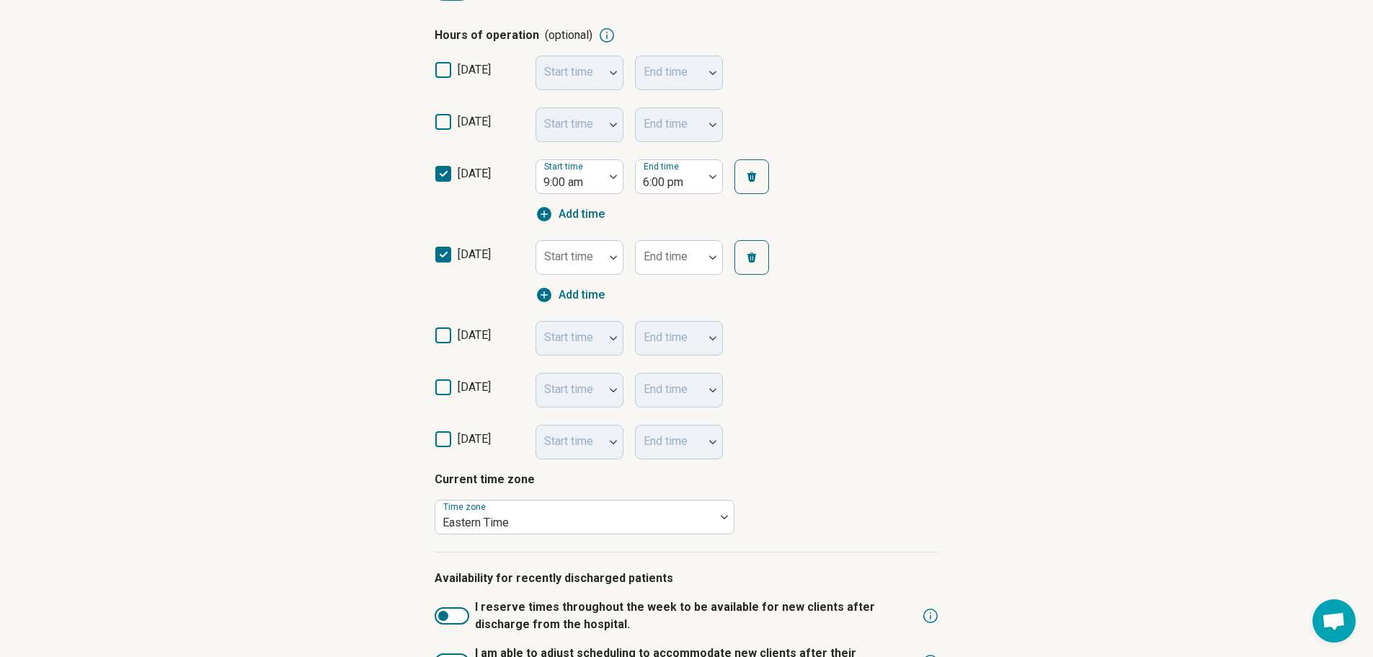
scroll to position [7, 0]
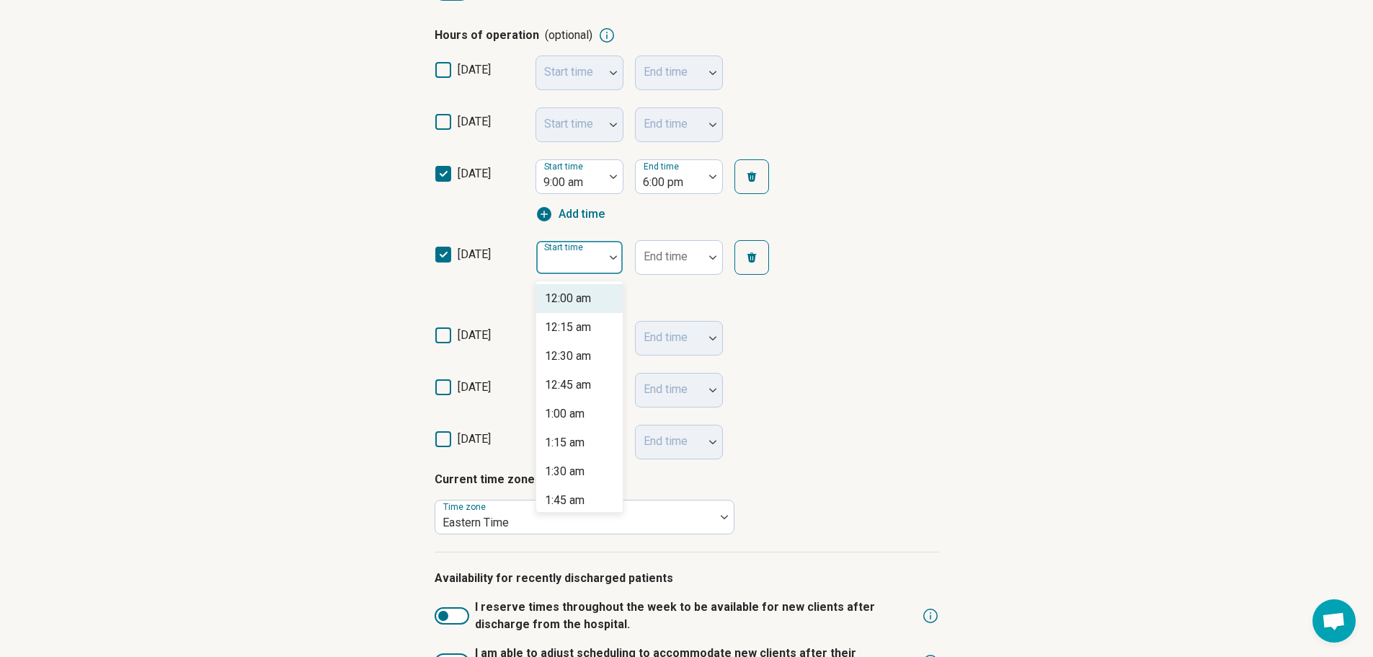
click at [602, 254] on div at bounding box center [570, 257] width 68 height 32
click at [566, 396] on div "9:00 am" at bounding box center [565, 399] width 40 height 17
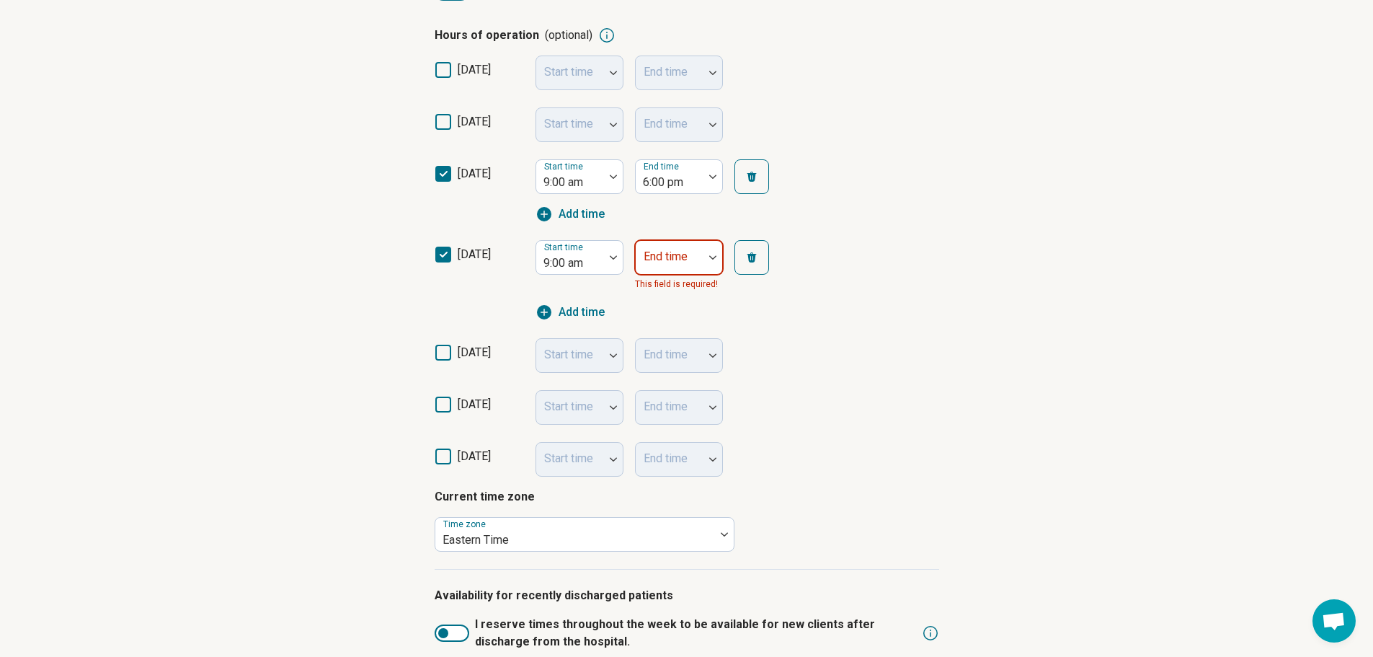
click at [652, 256] on div "End time" at bounding box center [679, 257] width 88 height 35
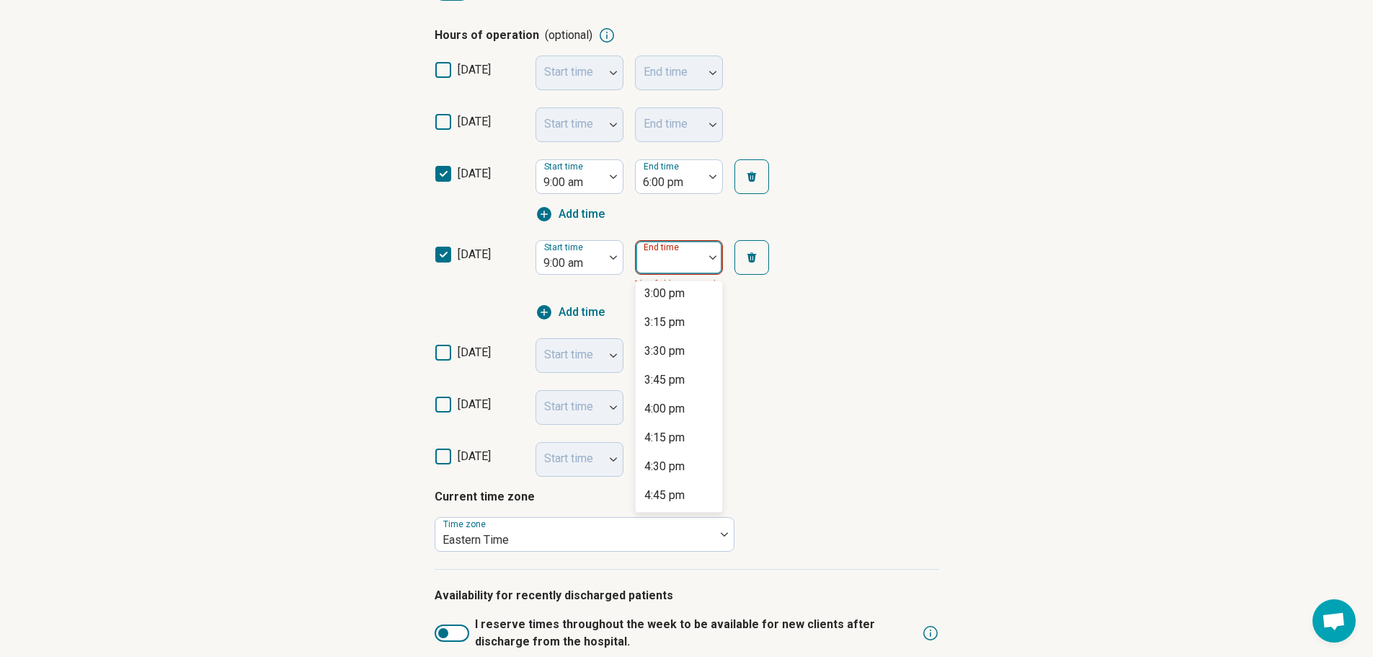
scroll to position [865, 0]
click at [669, 445] on div "6:00 pm" at bounding box center [664, 442] width 40 height 17
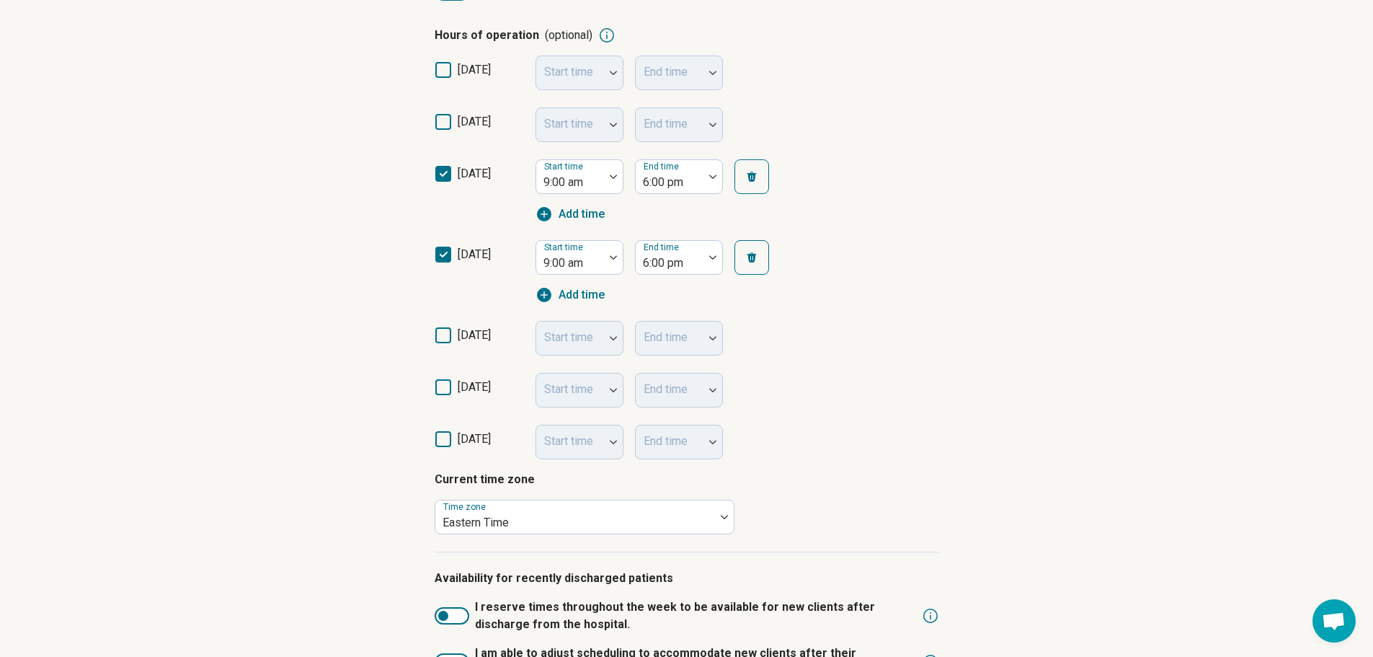
click at [449, 337] on icon at bounding box center [443, 335] width 16 height 16
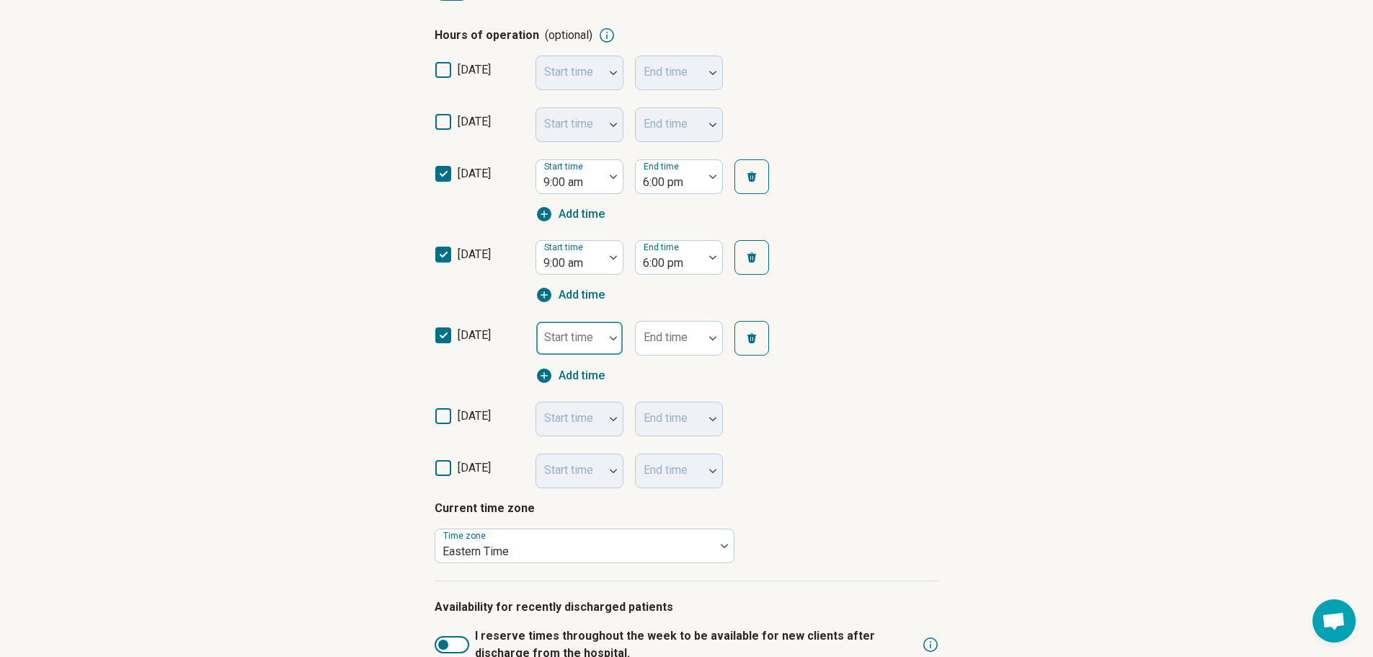
scroll to position [7, 0]
click at [583, 338] on div "Start time" at bounding box center [579, 338] width 88 height 35
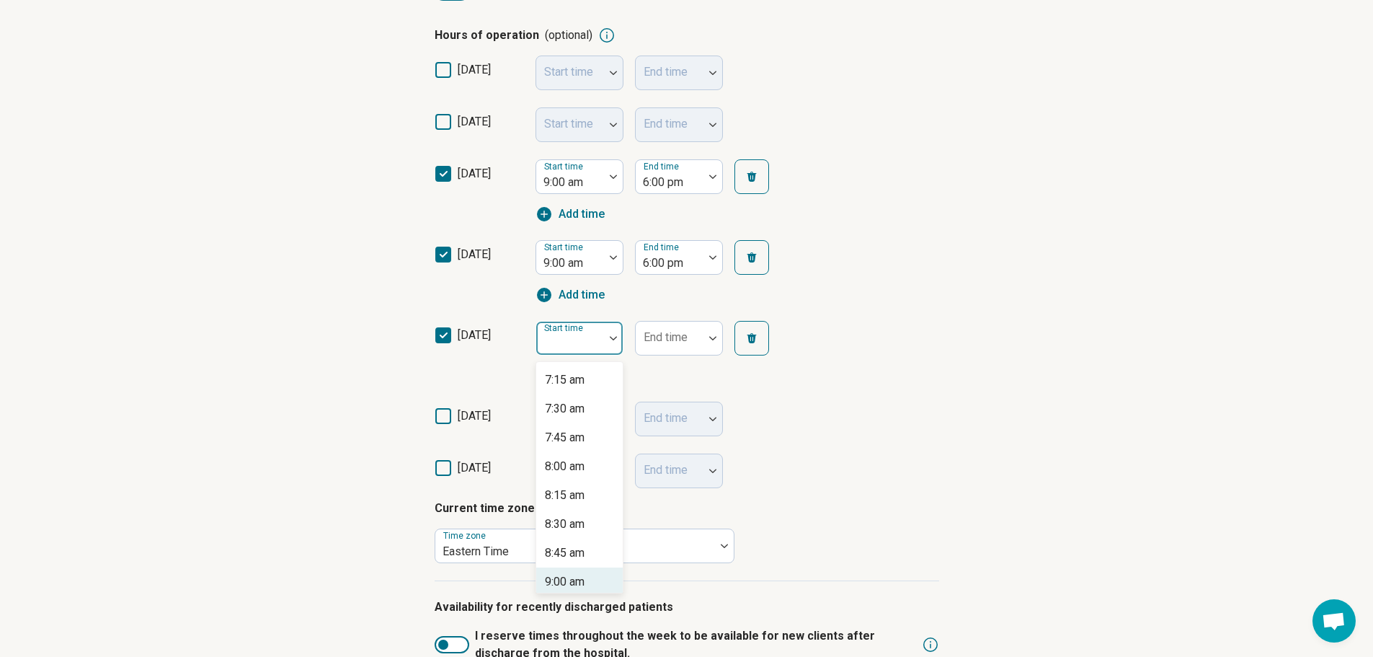
scroll to position [865, 0]
click at [572, 545] on div "9:00 am" at bounding box center [565, 551] width 40 height 17
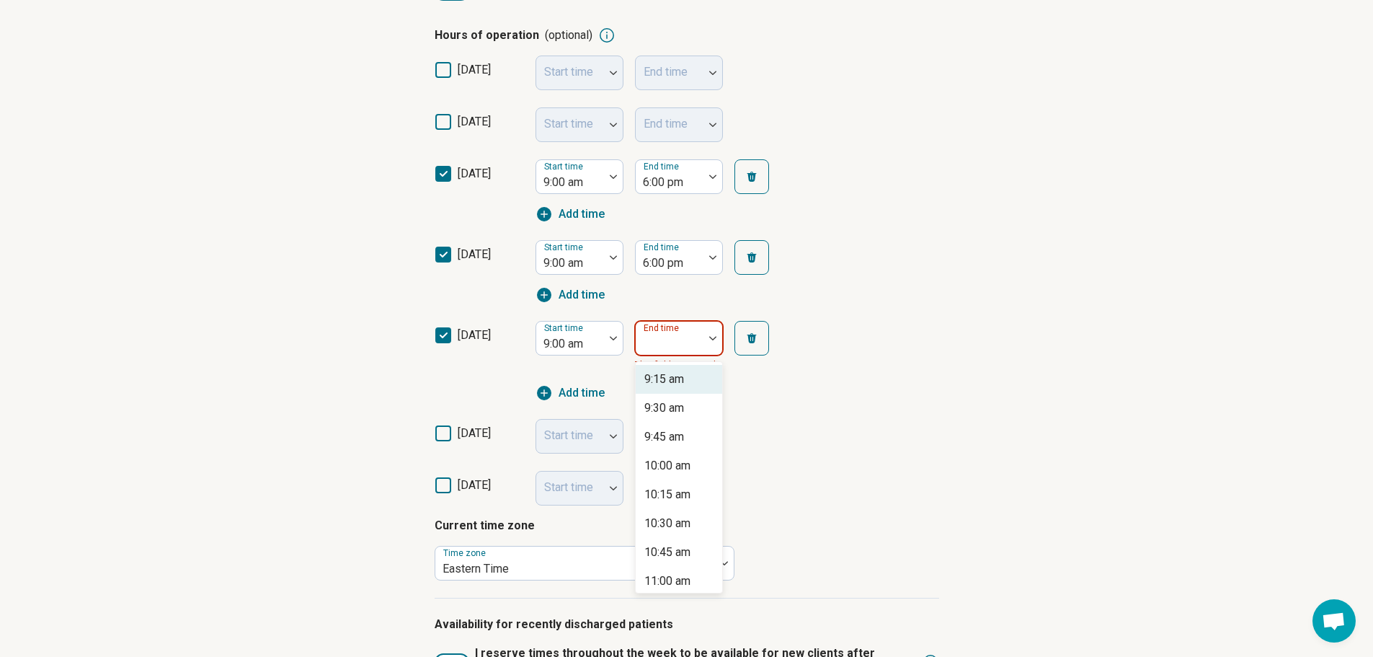
click at [654, 342] on div "End time" at bounding box center [679, 338] width 88 height 35
click at [662, 532] on div "6:00 pm" at bounding box center [679, 523] width 86 height 29
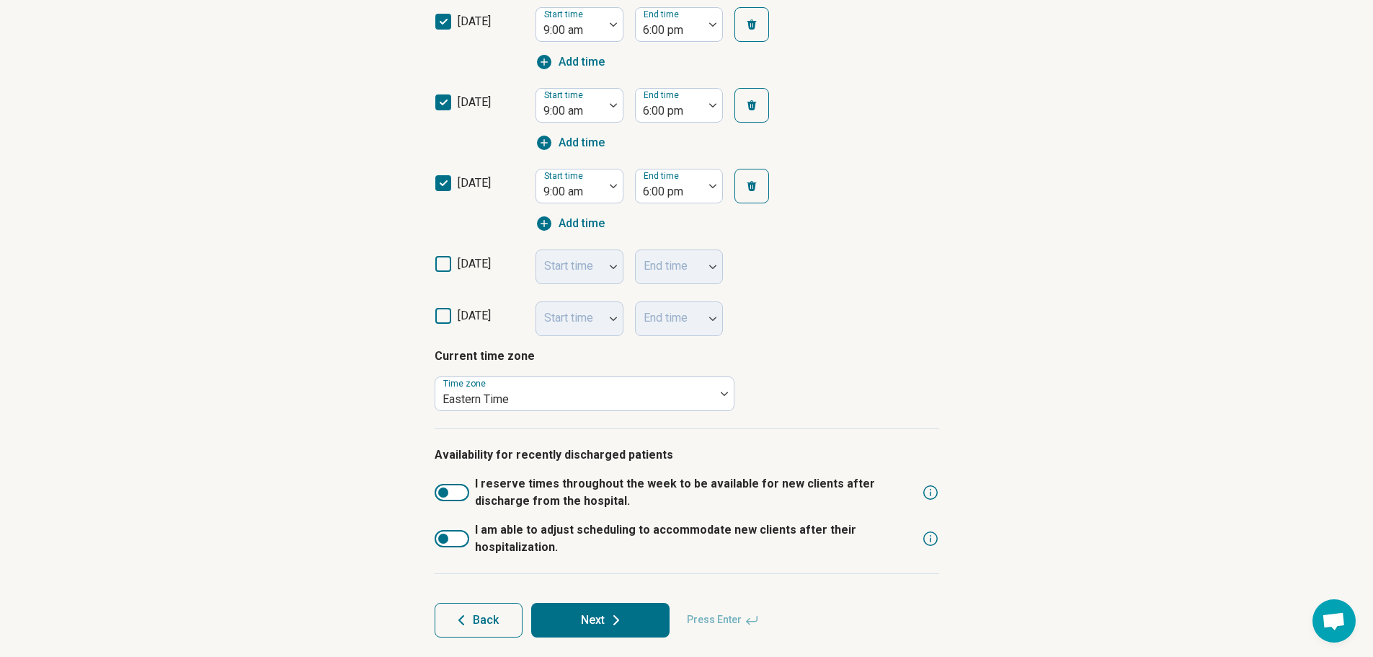
scroll to position [511, 0]
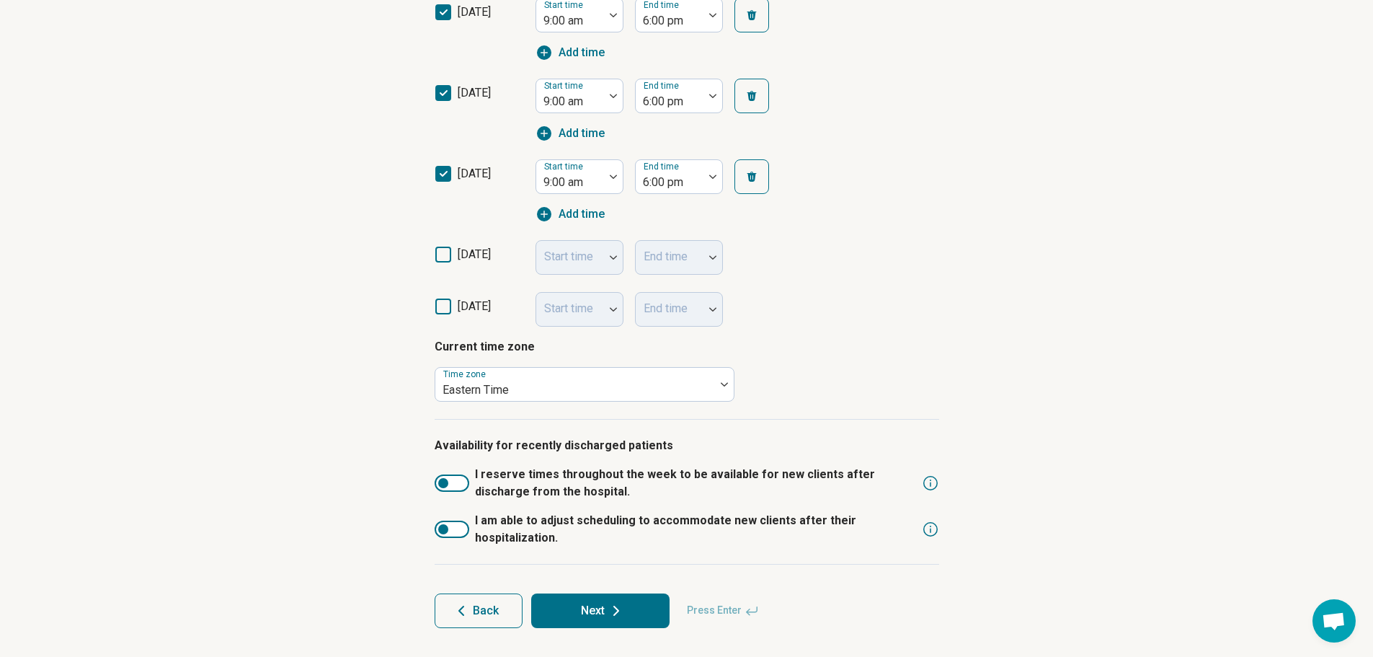
click at [606, 610] on button "Next" at bounding box center [600, 610] width 138 height 35
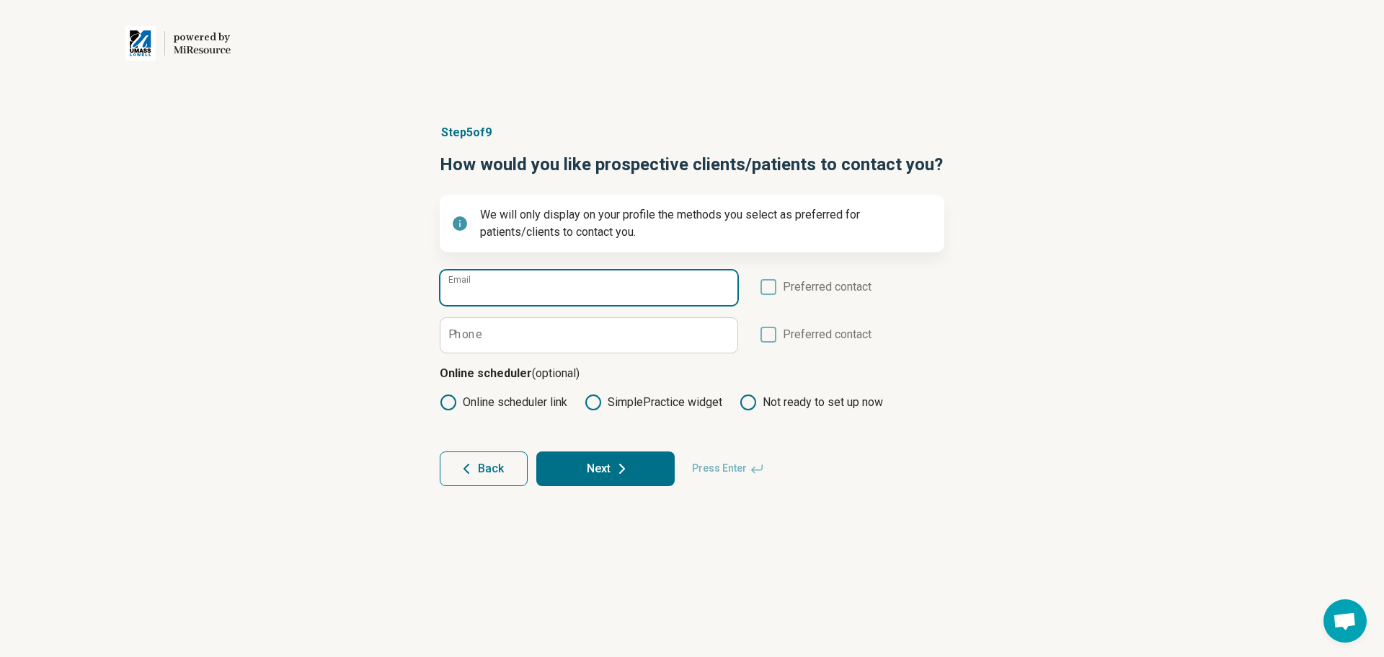
click at [531, 287] on input "Email" at bounding box center [588, 287] width 297 height 35
type input "**********"
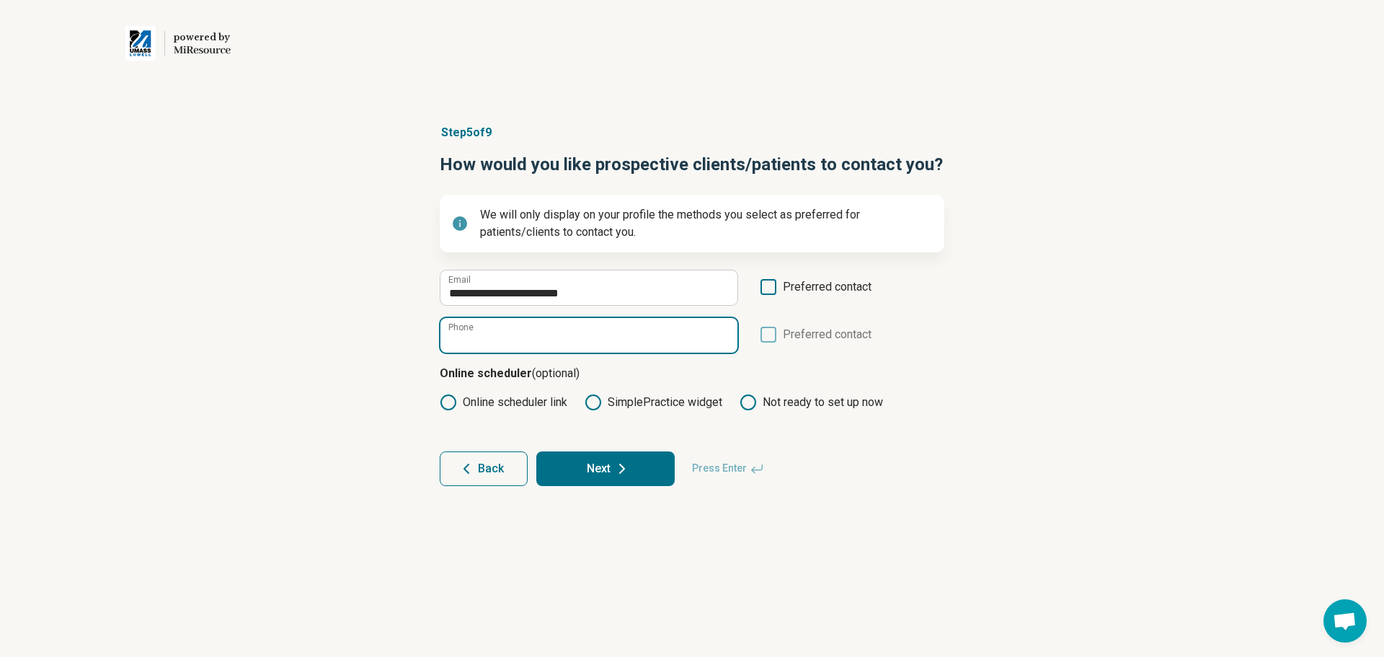
click at [489, 337] on input "Phone" at bounding box center [588, 335] width 297 height 35
type input "**********"
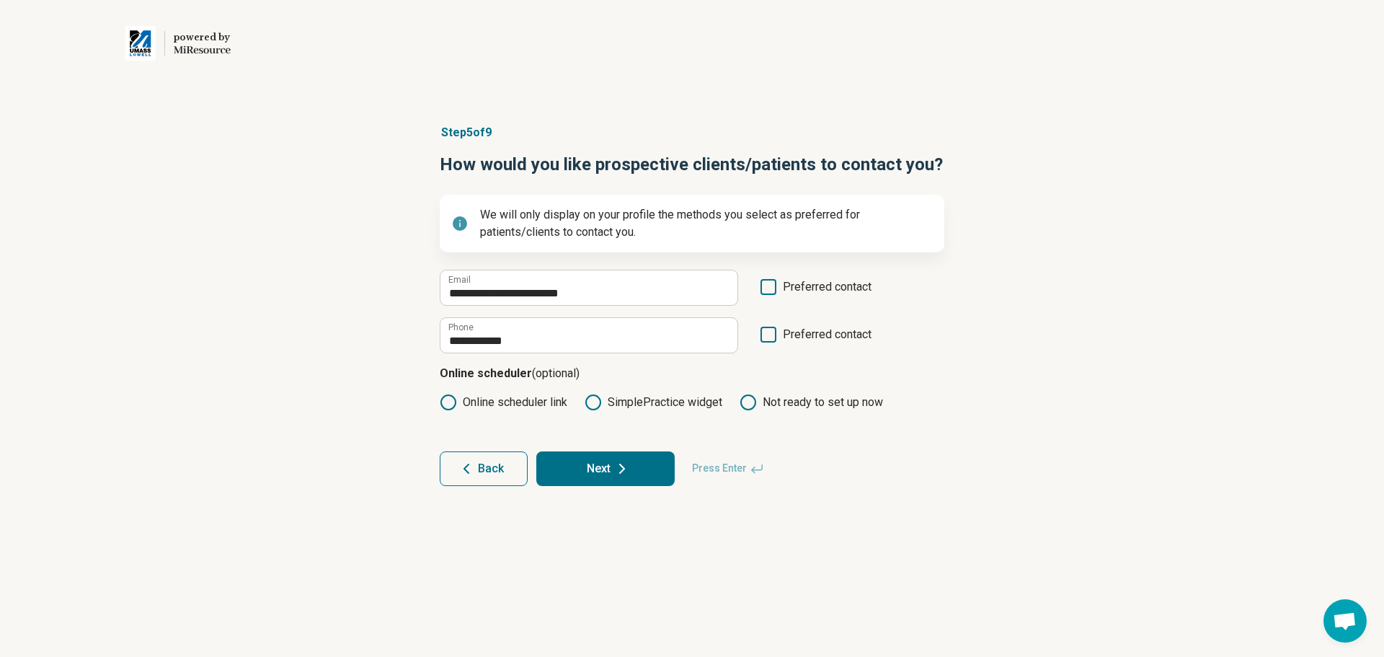
click at [444, 407] on circle at bounding box center [448, 402] width 14 height 14
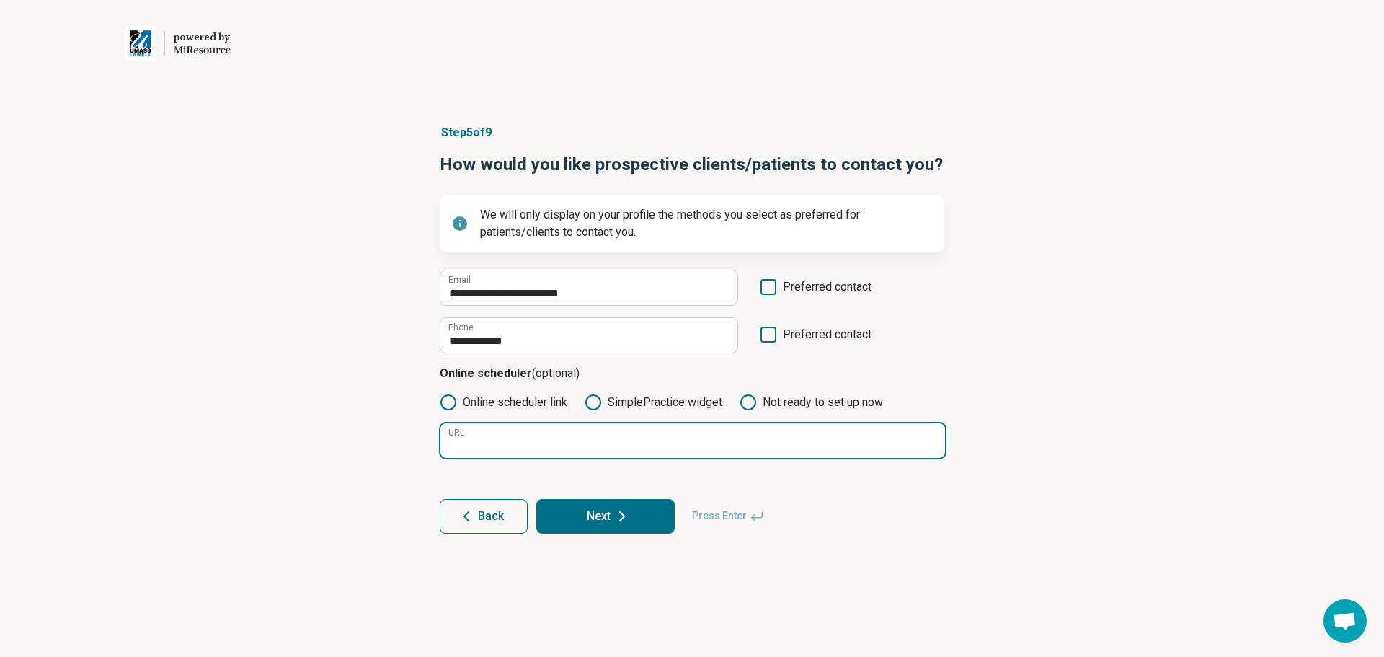
click at [501, 445] on input "URL" at bounding box center [692, 440] width 505 height 35
paste input "**********"
type input "**********"
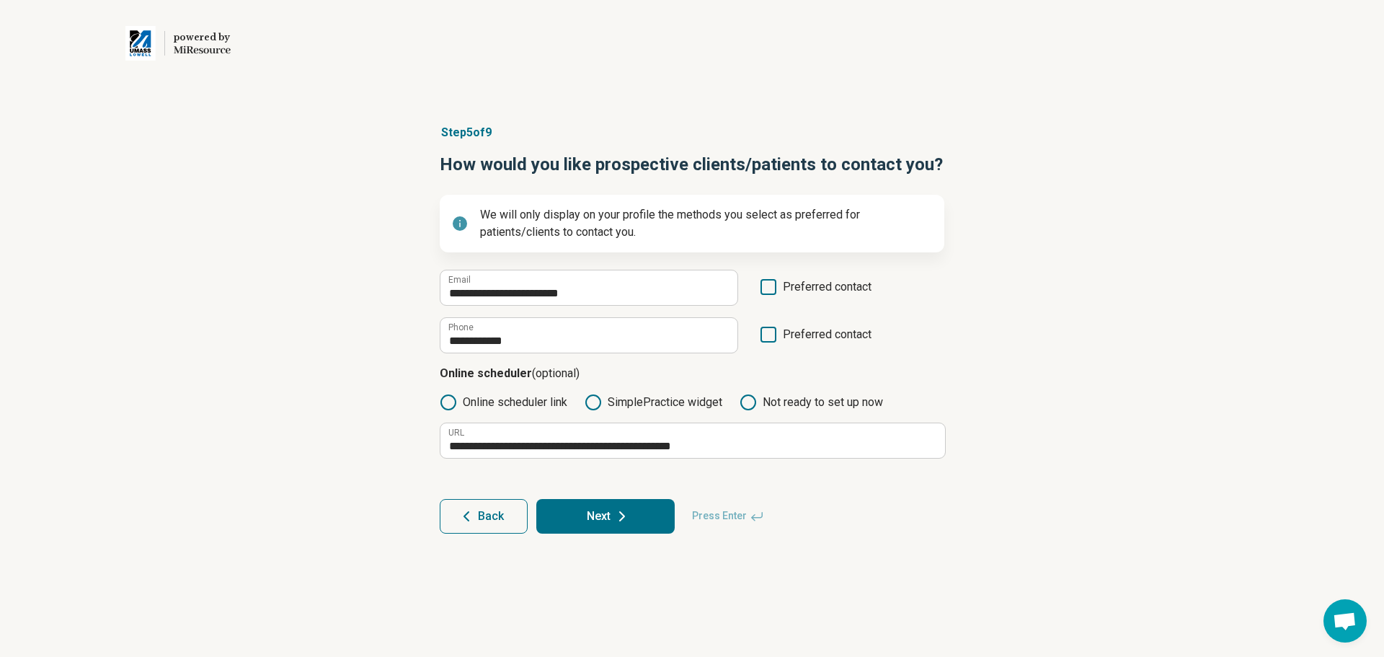
click at [628, 506] on button "Next" at bounding box center [605, 516] width 138 height 35
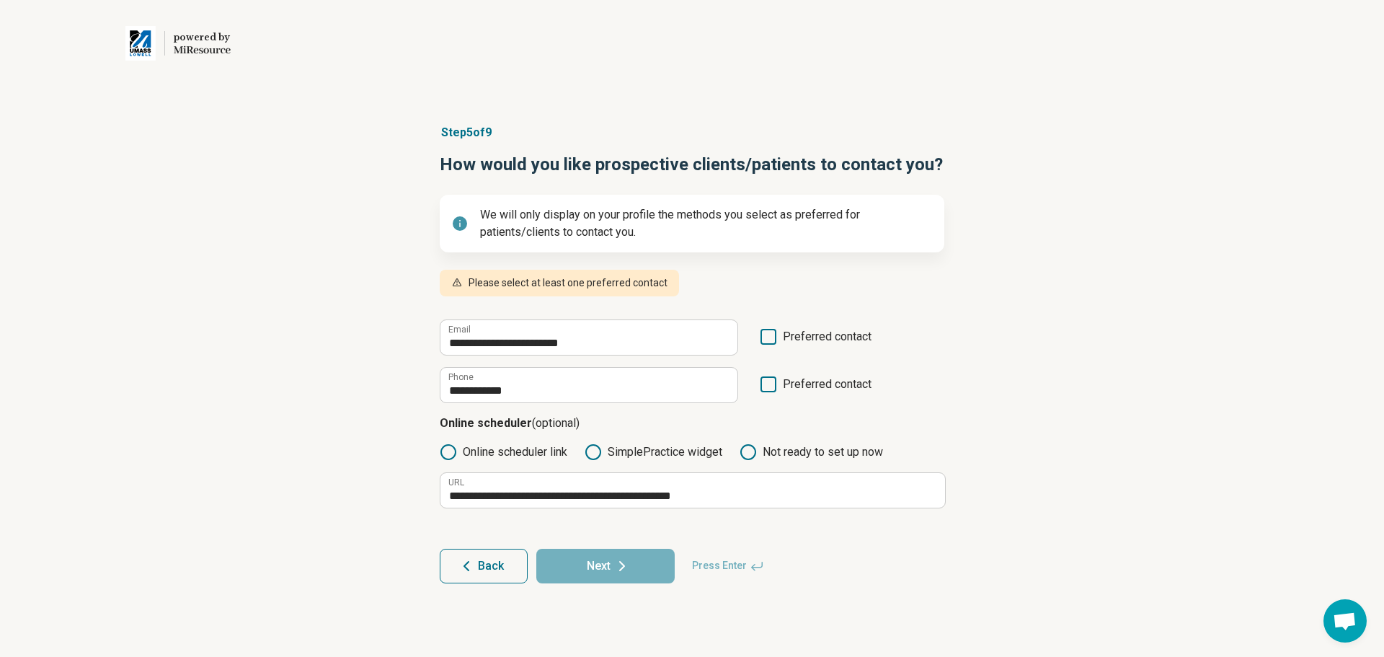
scroll to position [7, 0]
click at [773, 334] on icon at bounding box center [768, 337] width 16 height 16
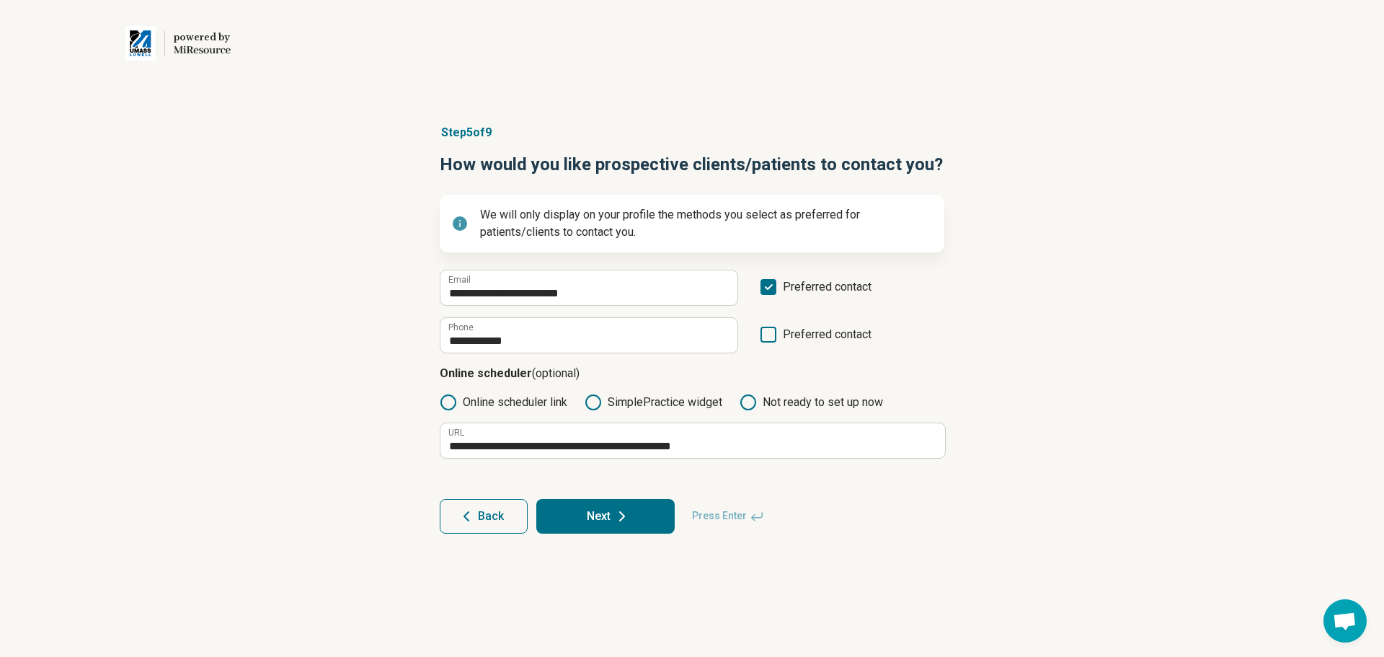
click at [773, 334] on icon at bounding box center [768, 334] width 16 height 16
click at [626, 520] on icon at bounding box center [621, 515] width 17 height 17
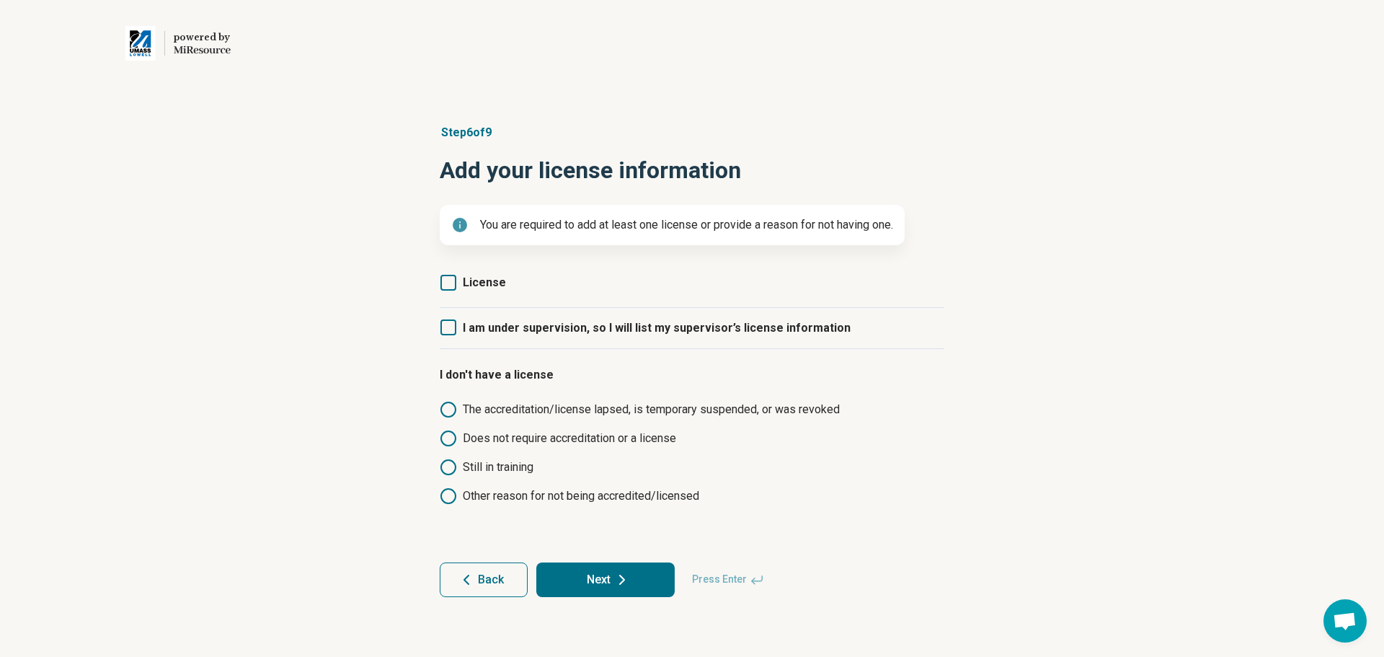
click at [445, 289] on icon at bounding box center [448, 283] width 16 height 16
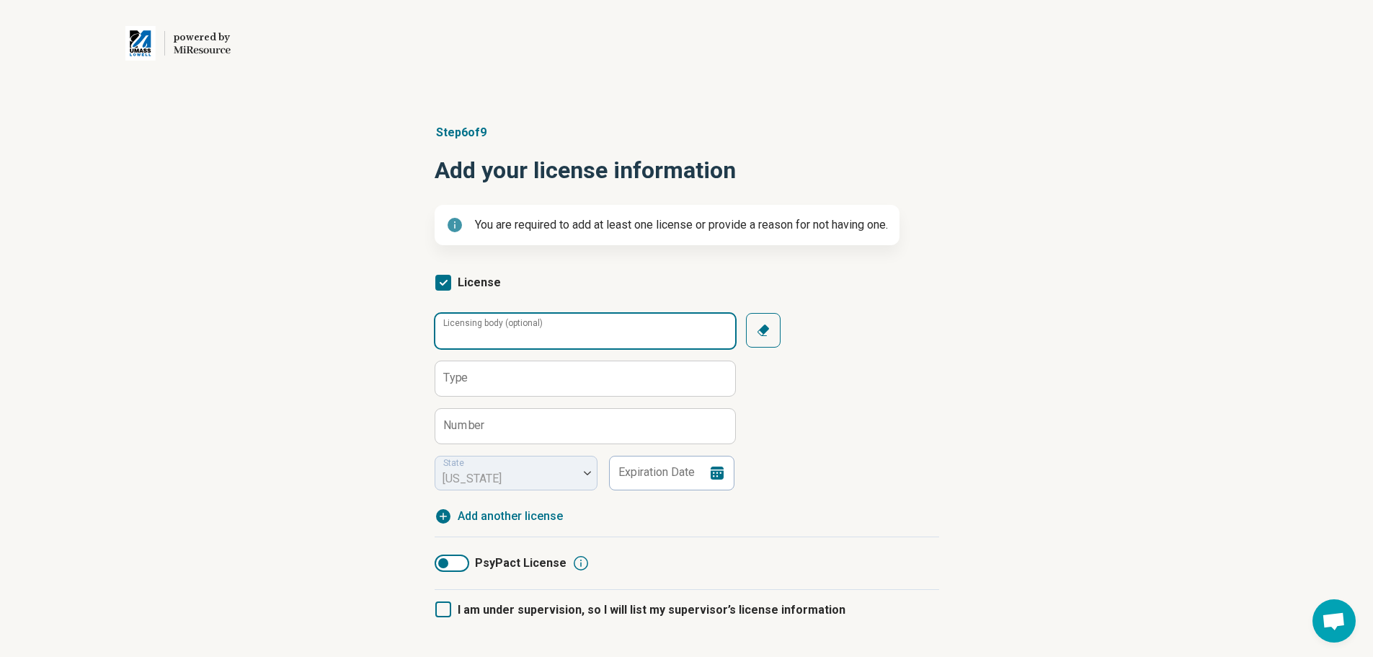
click at [564, 342] on input "Licensing body (optional)" at bounding box center [585, 331] width 300 height 35
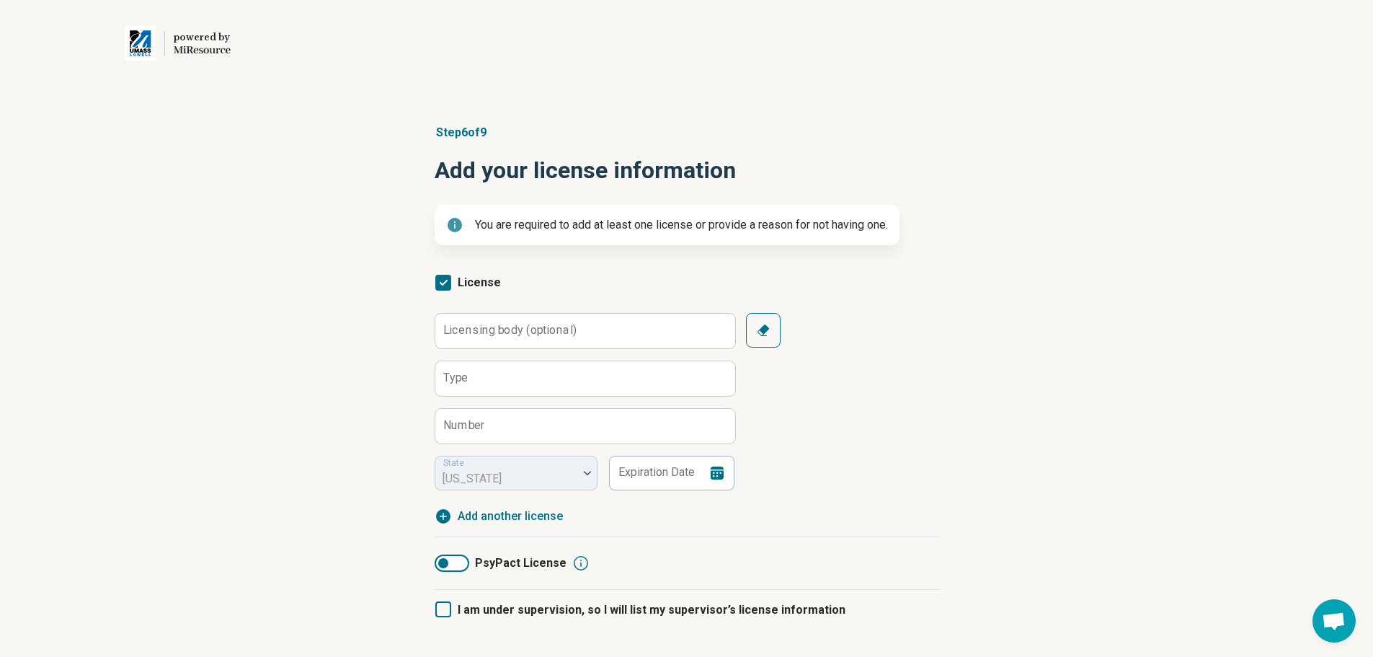
click at [772, 336] on button "Clear" at bounding box center [763, 330] width 35 height 35
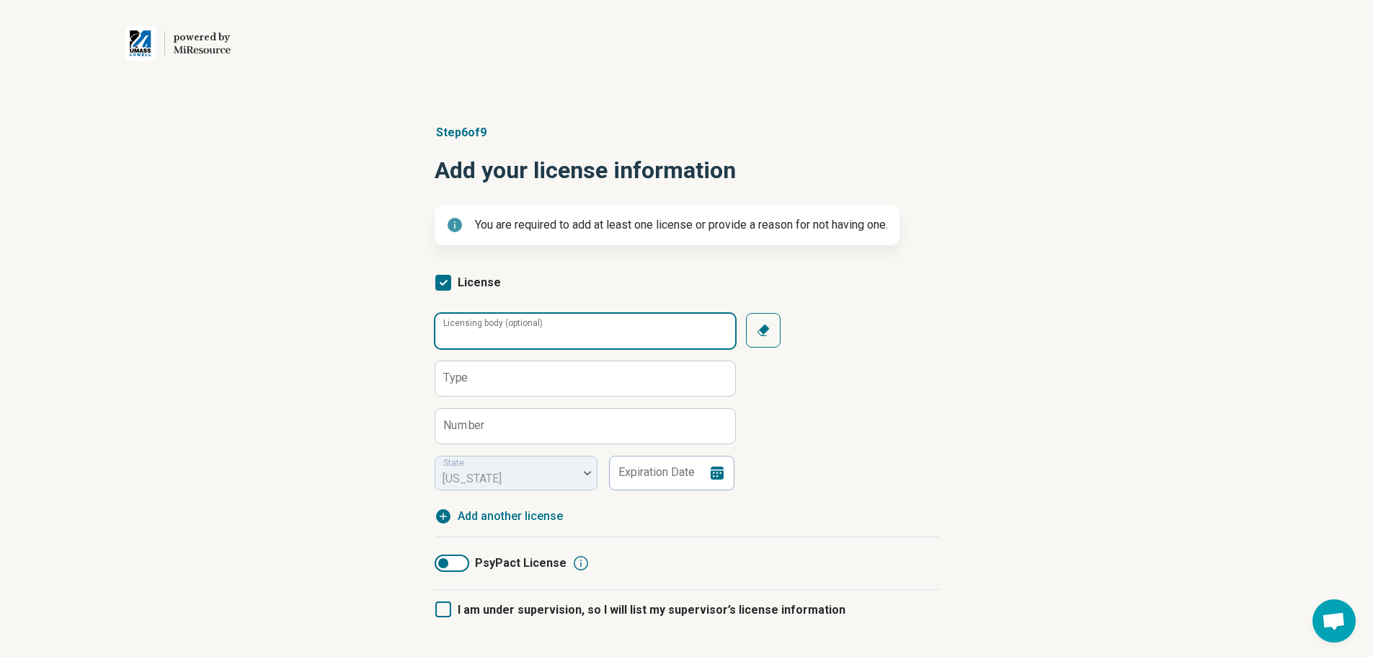
click at [670, 339] on input "Licensing body (optional)" at bounding box center [585, 331] width 300 height 35
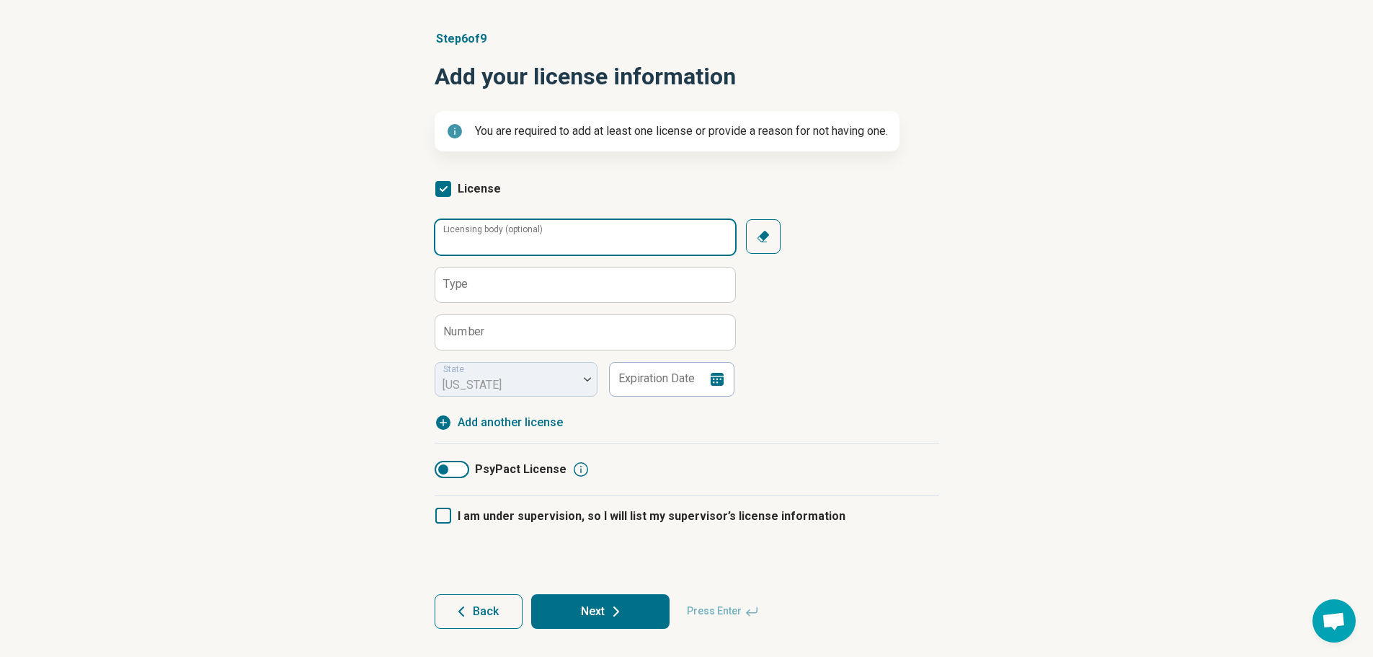
scroll to position [94, 0]
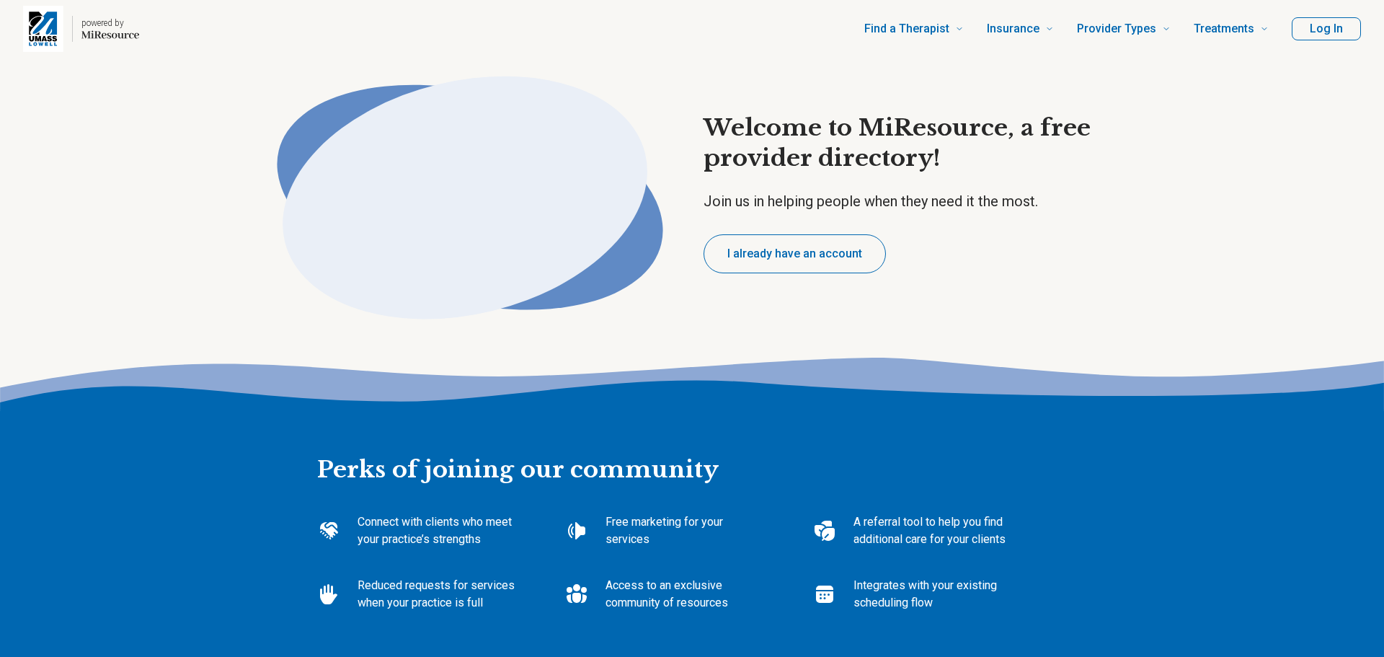
type textarea "*"
